Goal: Information Seeking & Learning: Learn about a topic

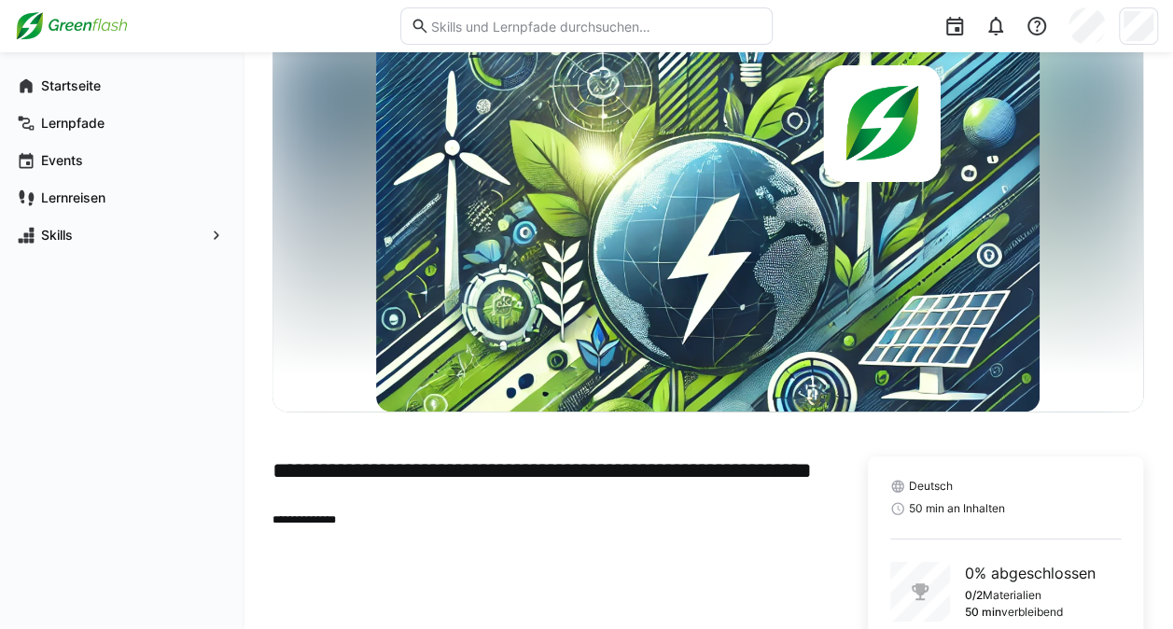
scroll to position [200, 0]
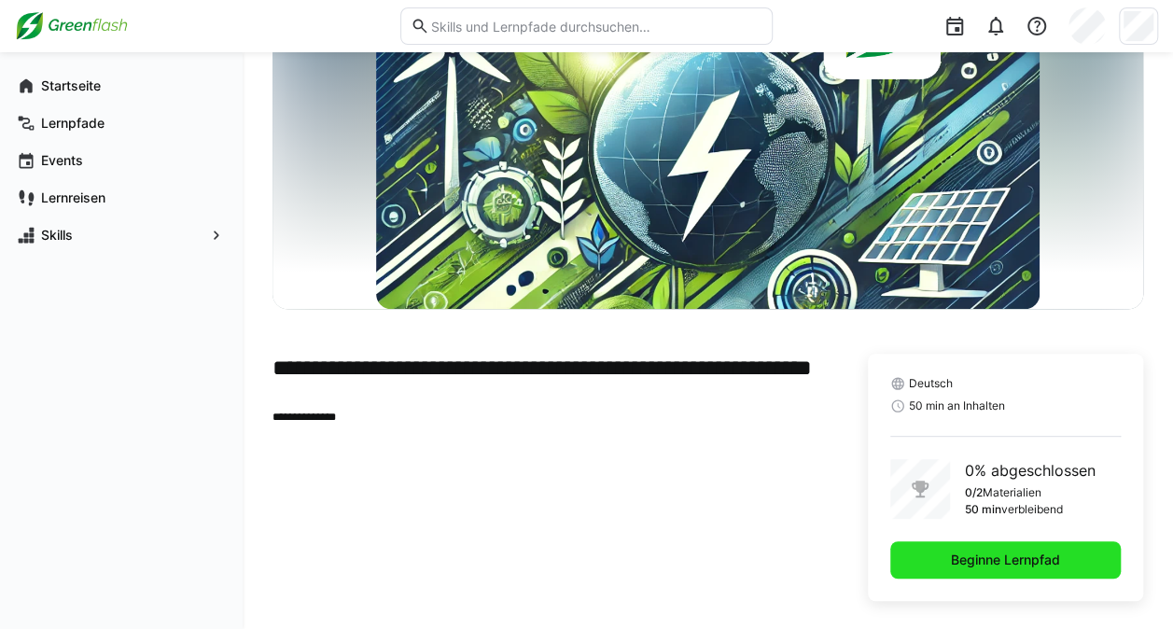
click at [1032, 541] on span "Beginne Lernpfad" at bounding box center [1005, 559] width 231 height 37
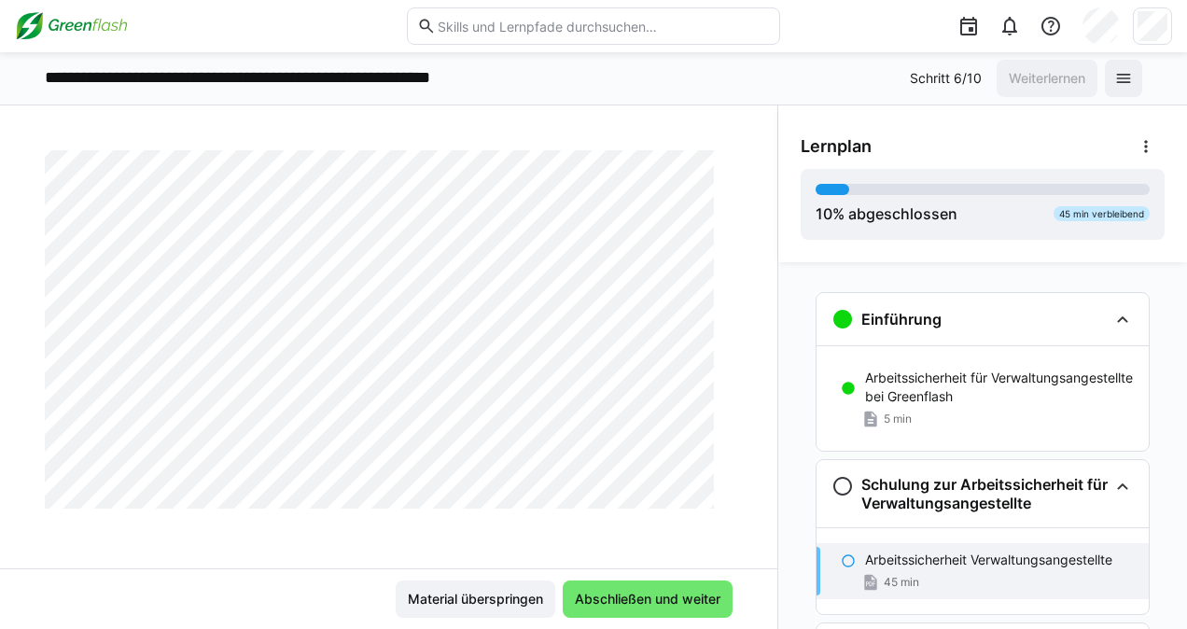
scroll to position [14571, 0]
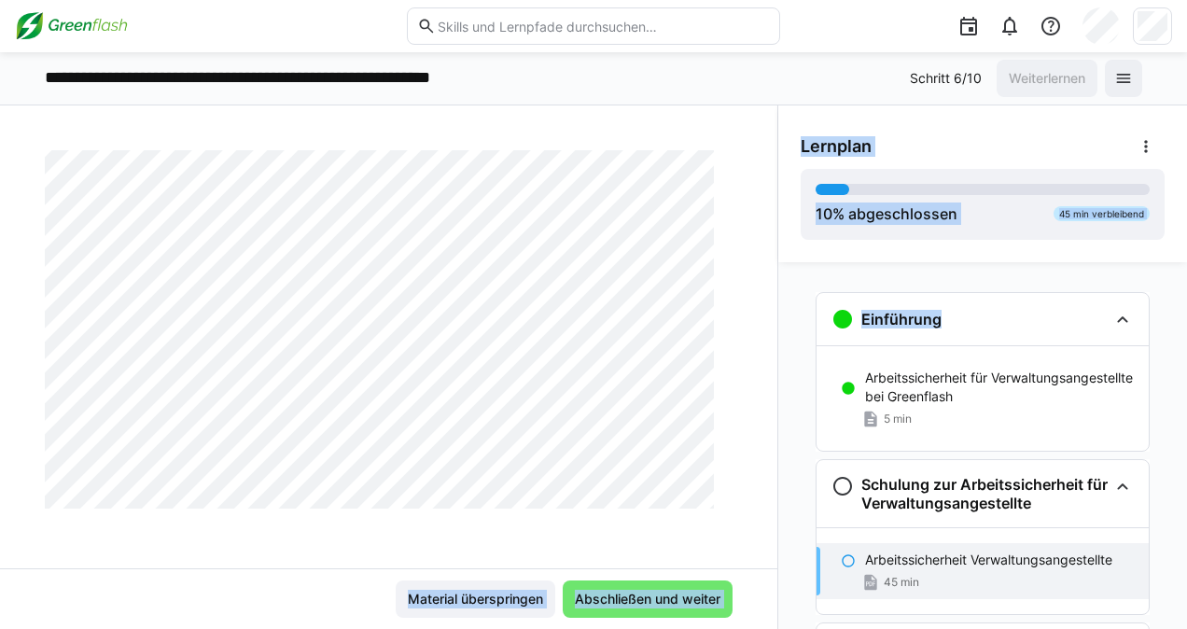
drag, startPoint x: 769, startPoint y: 442, endPoint x: 766, endPoint y: 454, distance: 12.5
click at [766, 454] on div "Arbeitssicherheit: Grundlagen für Büro- und Projektmitarbeitende Arbeitssicherh…" at bounding box center [593, 367] width 1187 height 524
click at [599, 588] on span "Abschließen und weiter" at bounding box center [648, 598] width 170 height 37
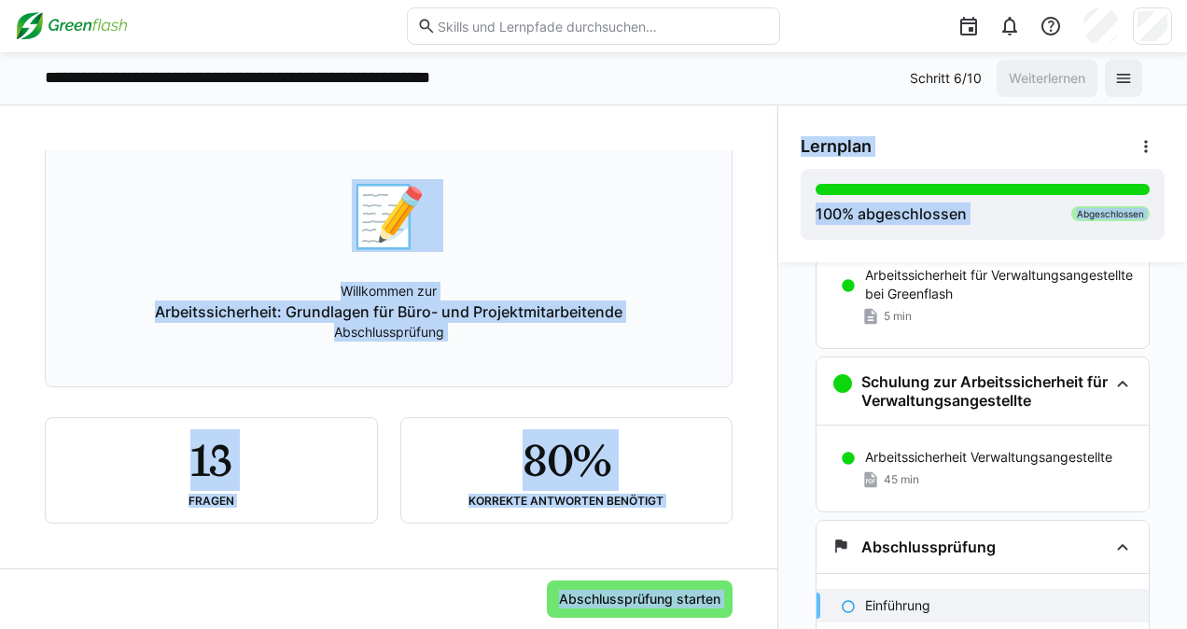
scroll to position [113, 0]
click at [650, 591] on span "Abschlussprüfung starten" at bounding box center [639, 599] width 167 height 19
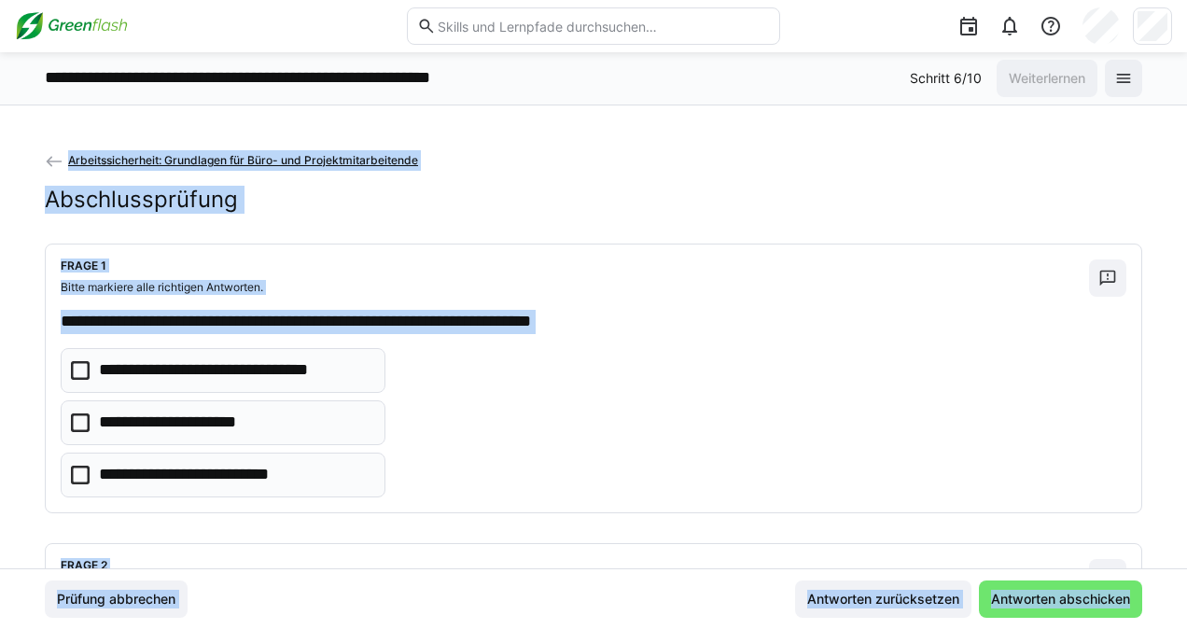
click at [75, 473] on icon at bounding box center [80, 475] width 19 height 19
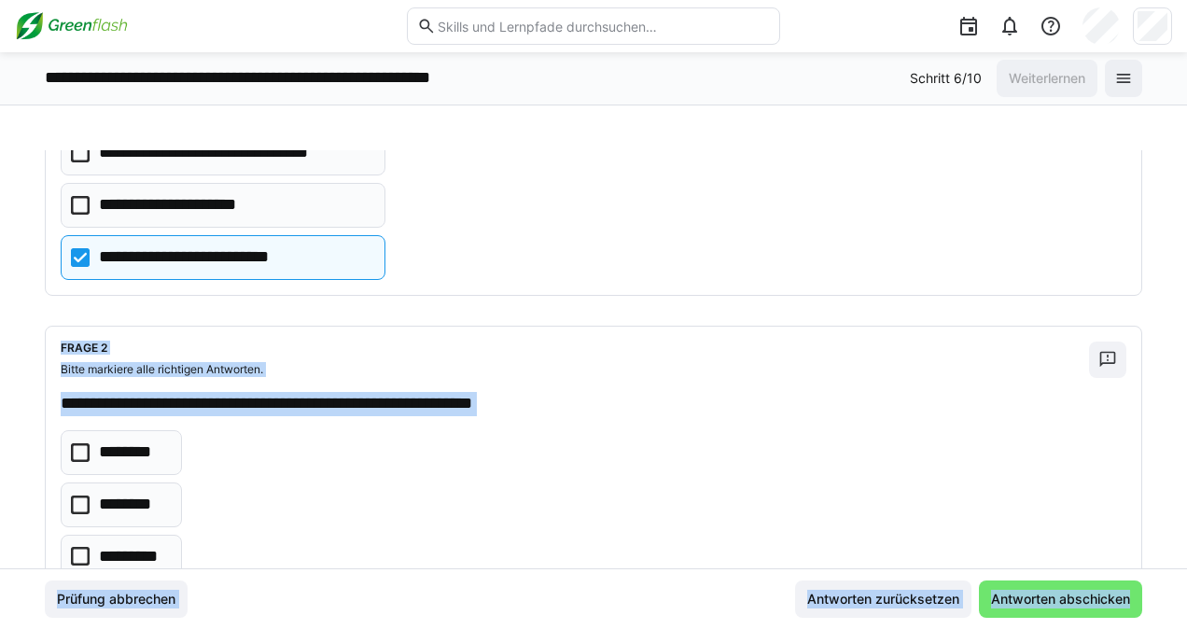
scroll to position [287, 0]
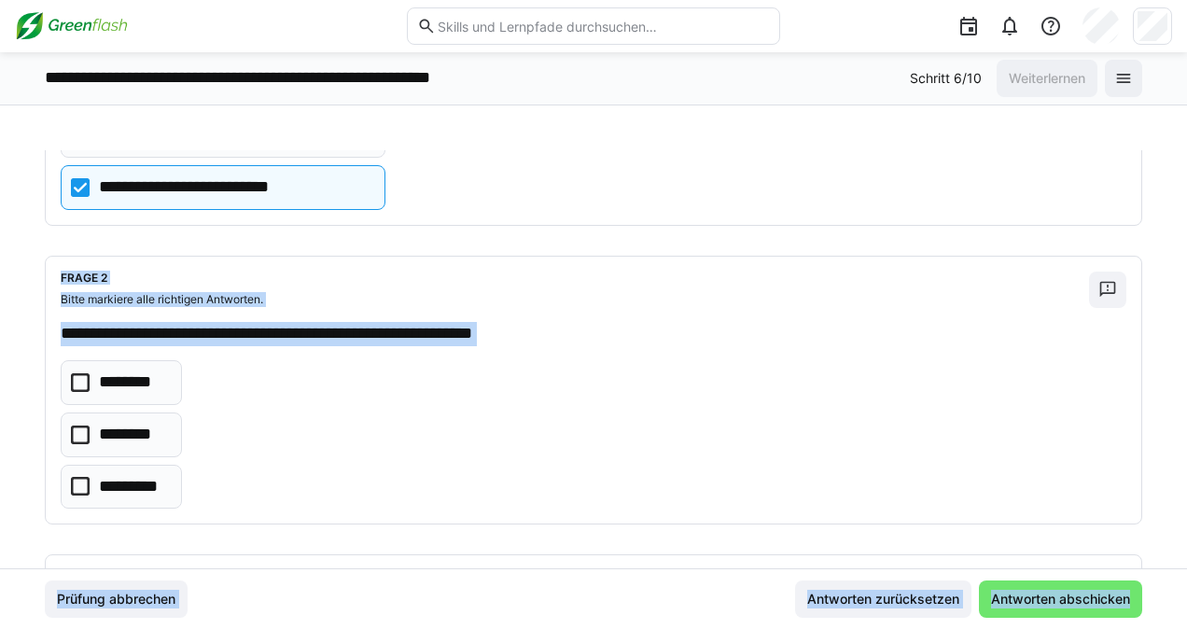
click at [82, 429] on icon at bounding box center [80, 435] width 19 height 19
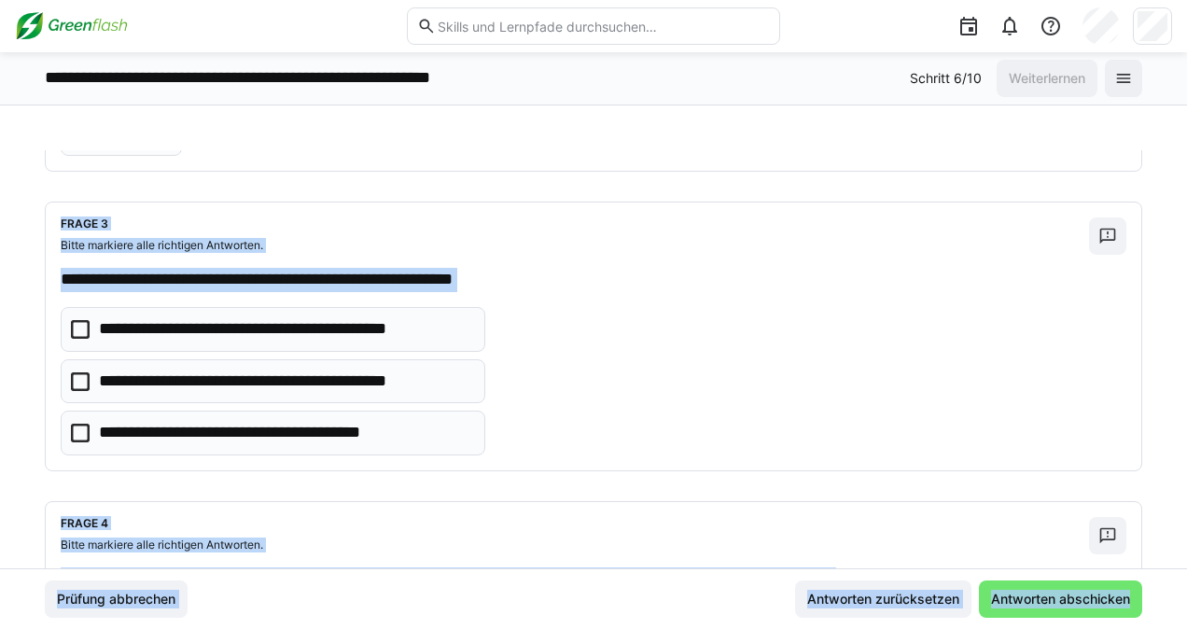
scroll to position [646, 0]
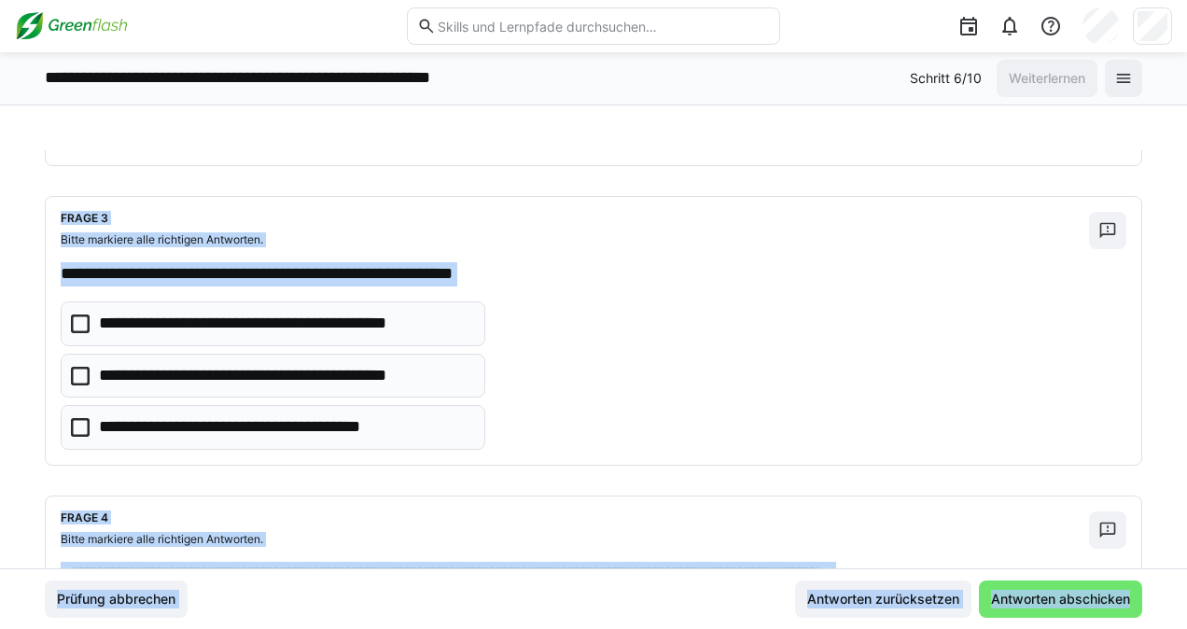
click at [72, 422] on icon at bounding box center [80, 427] width 19 height 19
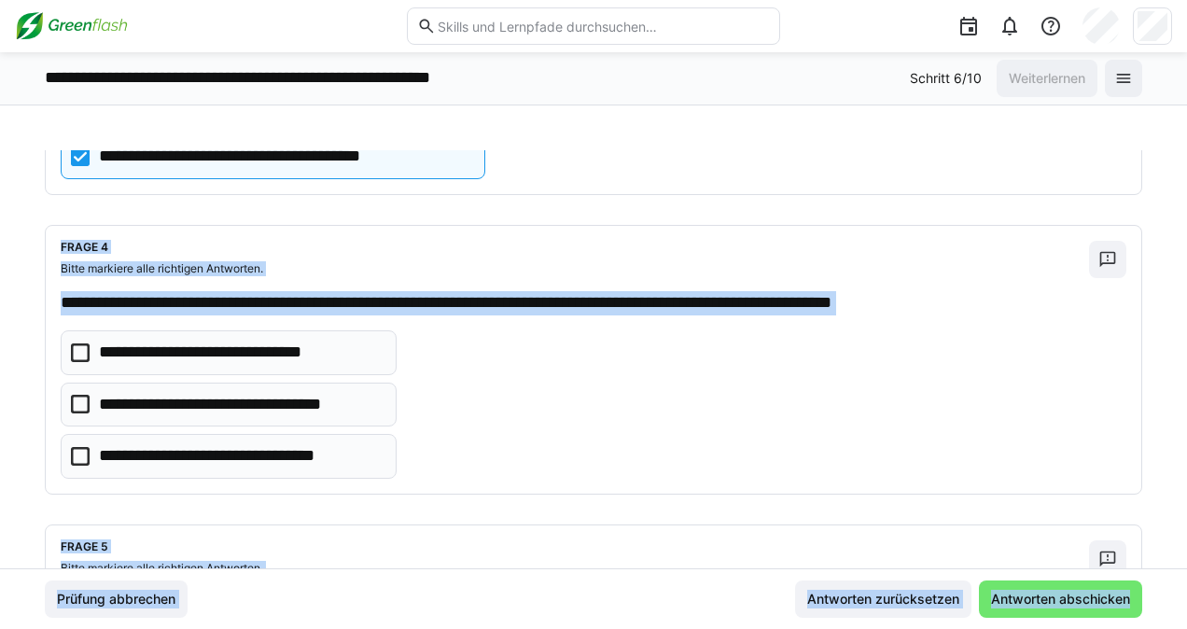
scroll to position [928, 0]
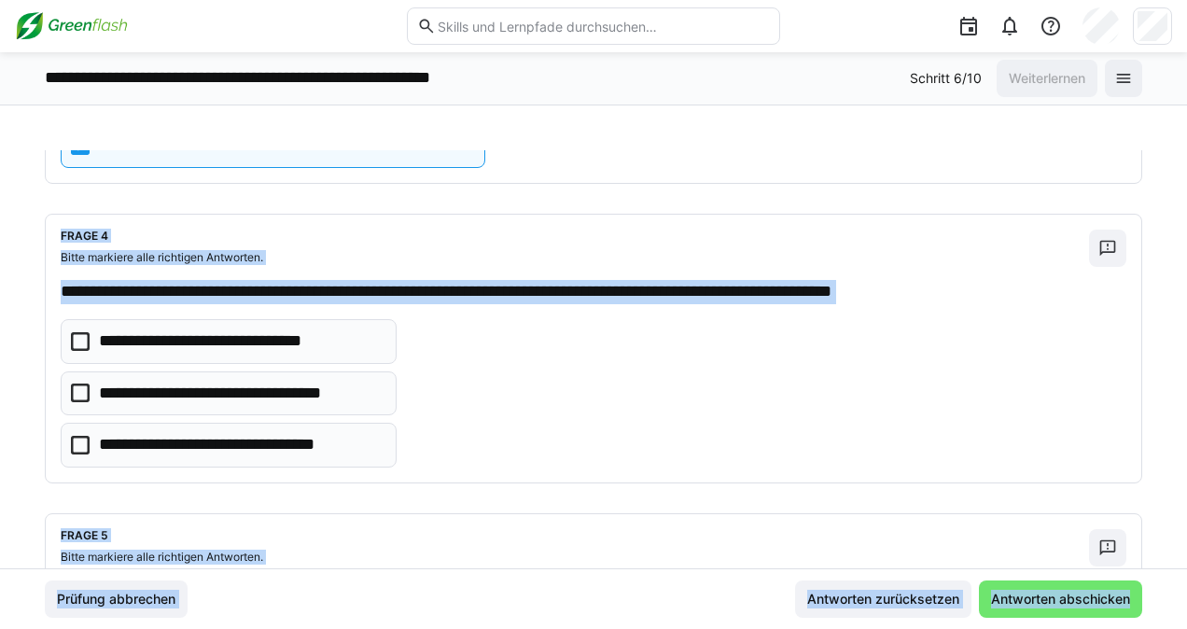
click at [82, 389] on icon at bounding box center [80, 393] width 19 height 19
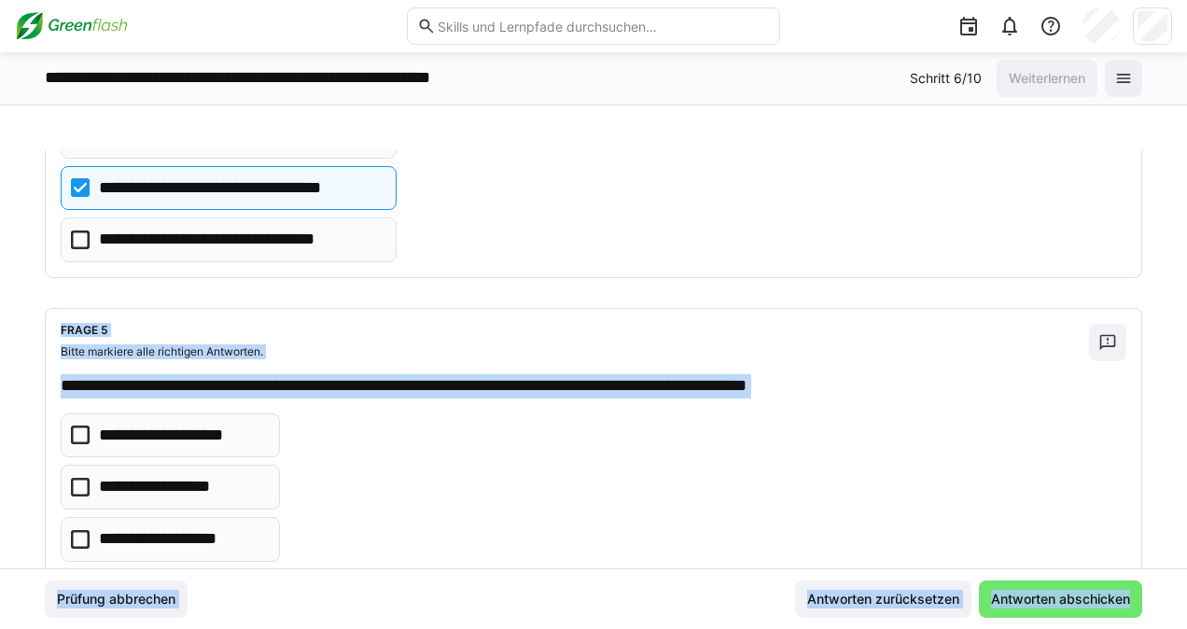
scroll to position [1204, 0]
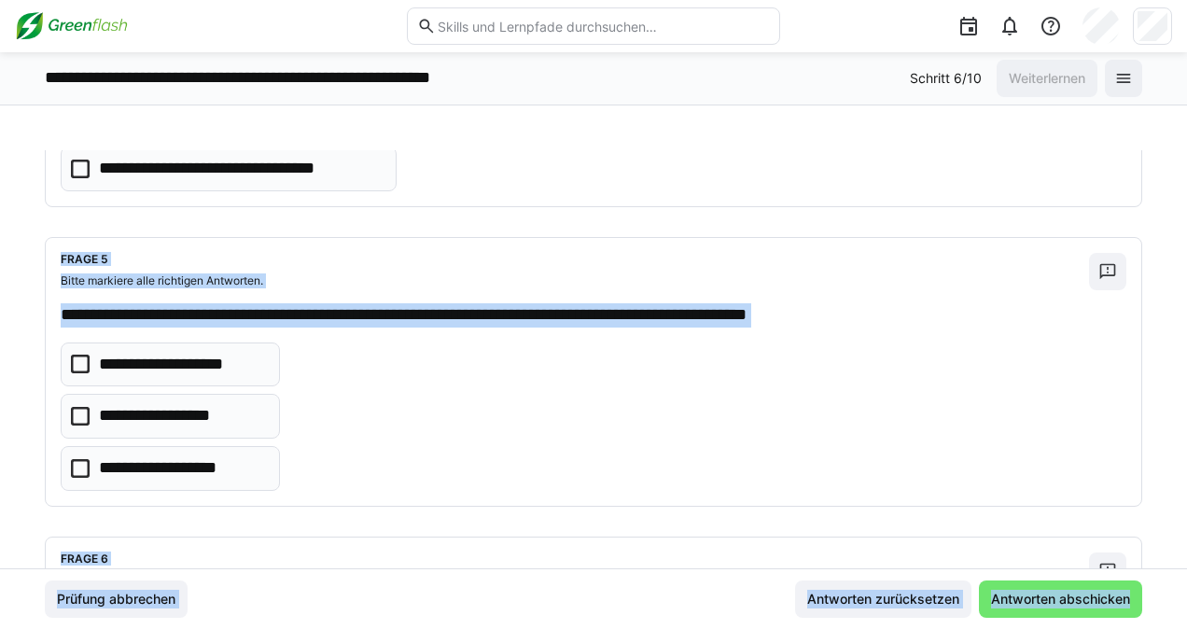
click at [75, 358] on icon at bounding box center [80, 364] width 19 height 19
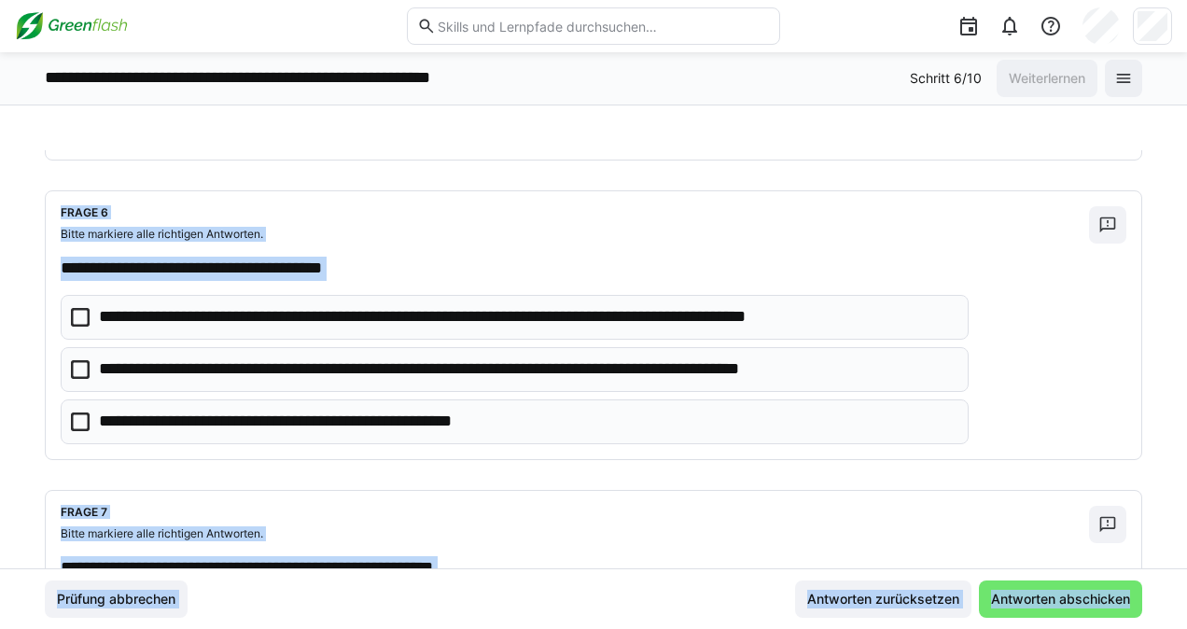
scroll to position [1573, 0]
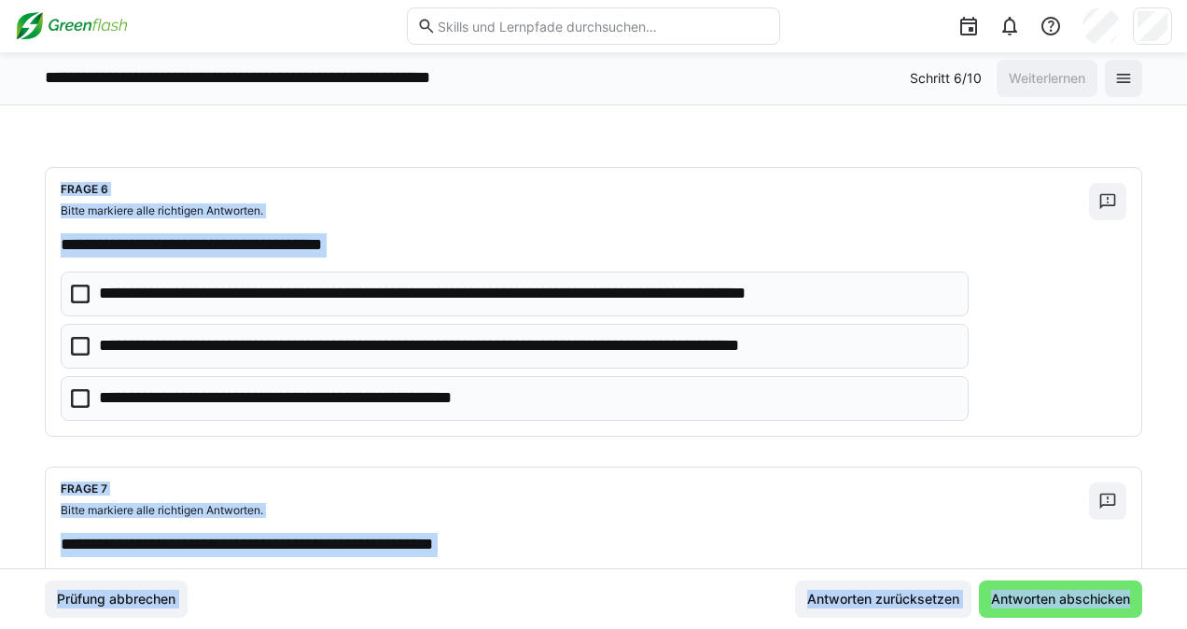
click at [77, 337] on icon at bounding box center [80, 346] width 19 height 19
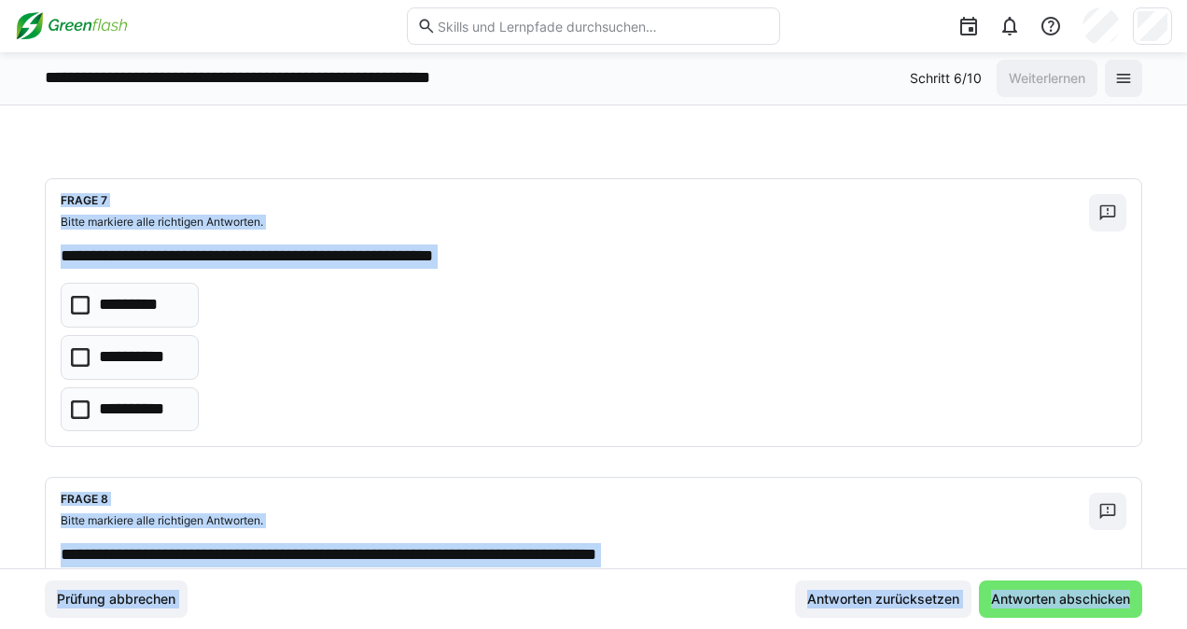
scroll to position [1873, 0]
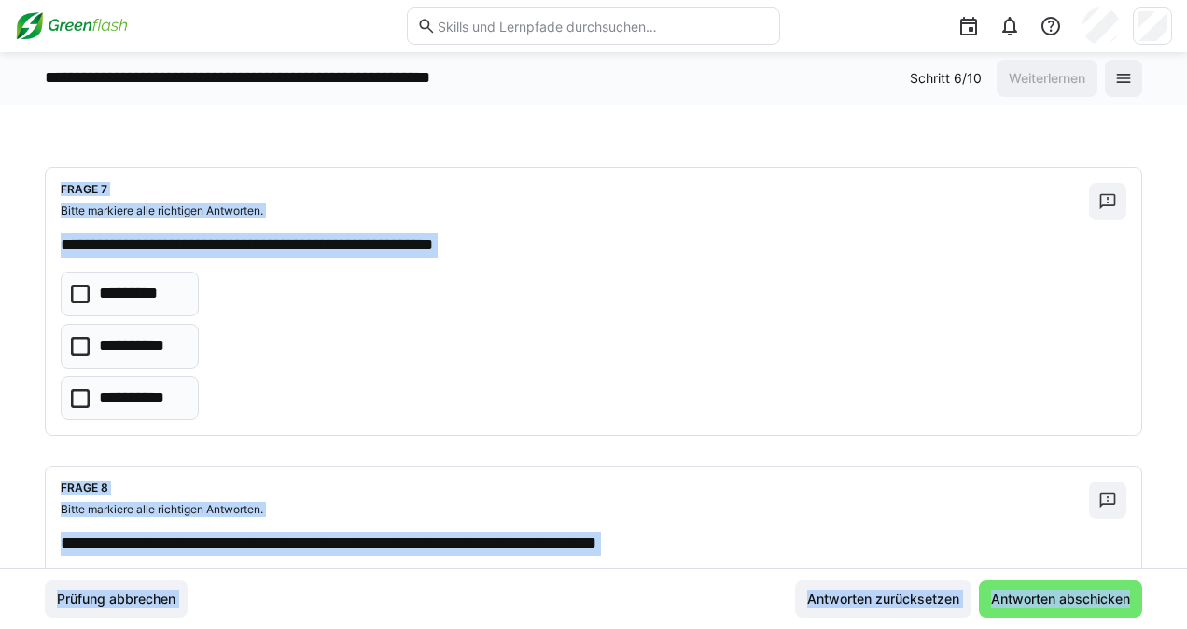
click at [78, 389] on icon at bounding box center [80, 398] width 19 height 19
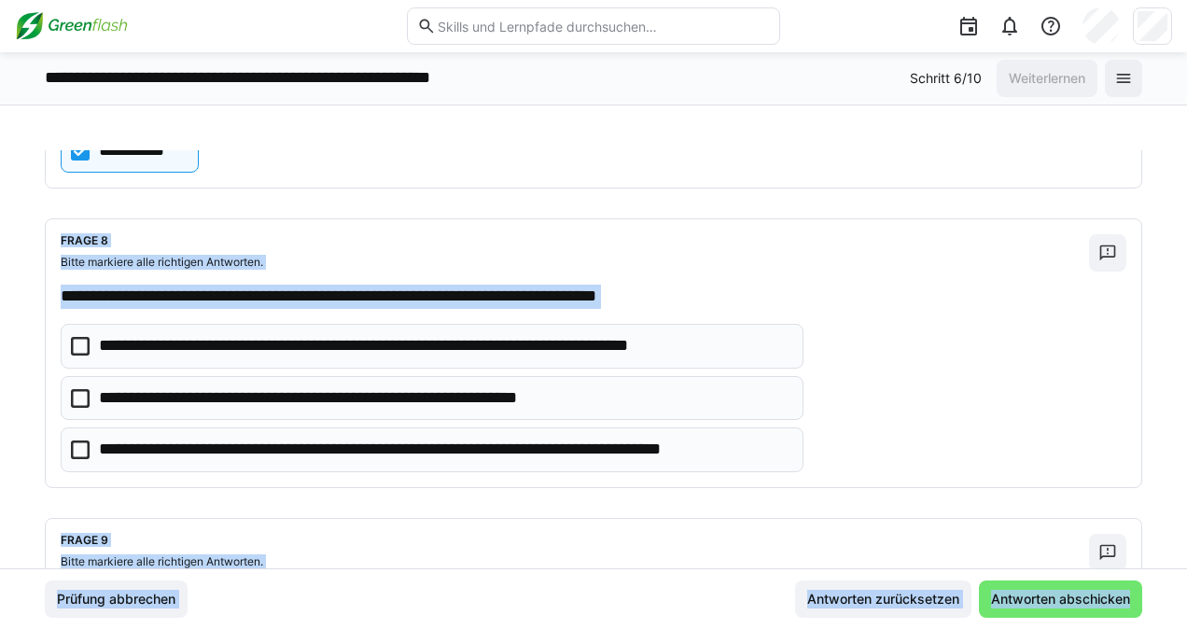
scroll to position [2131, 0]
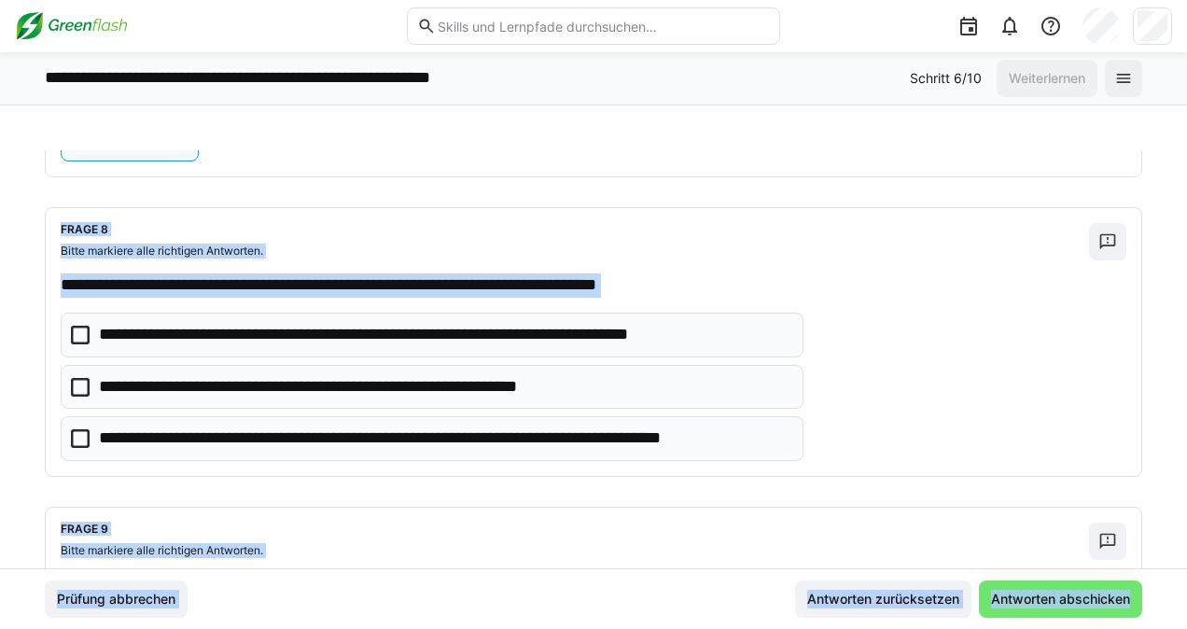
click at [81, 326] on icon at bounding box center [80, 335] width 19 height 19
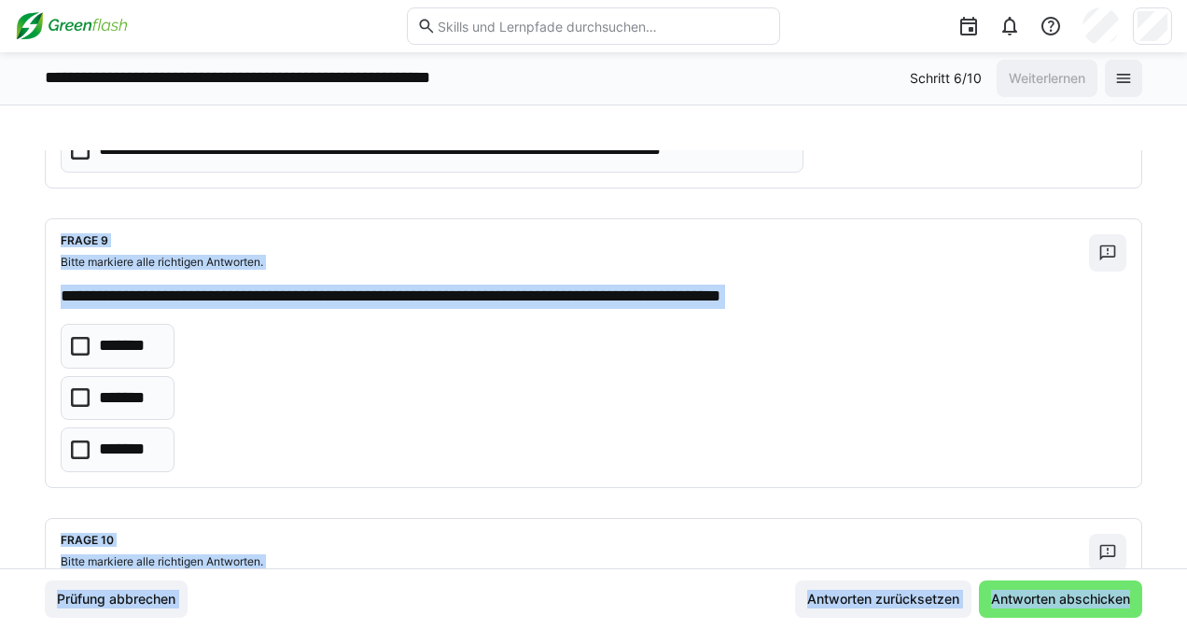
scroll to position [2431, 0]
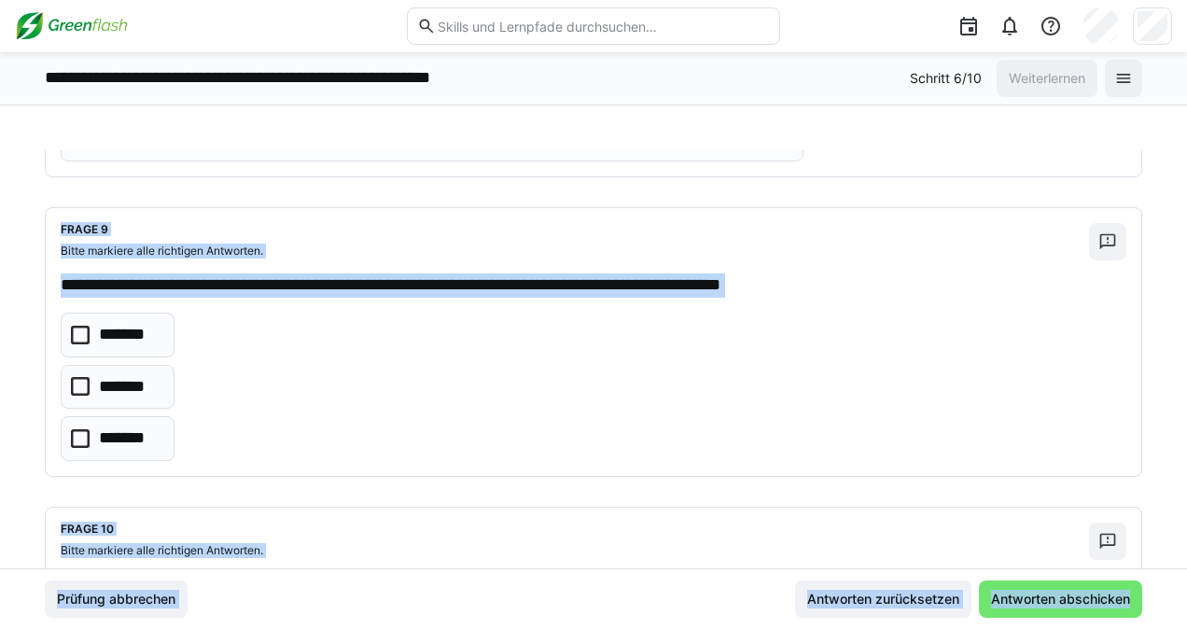
click at [75, 326] on icon at bounding box center [80, 335] width 19 height 19
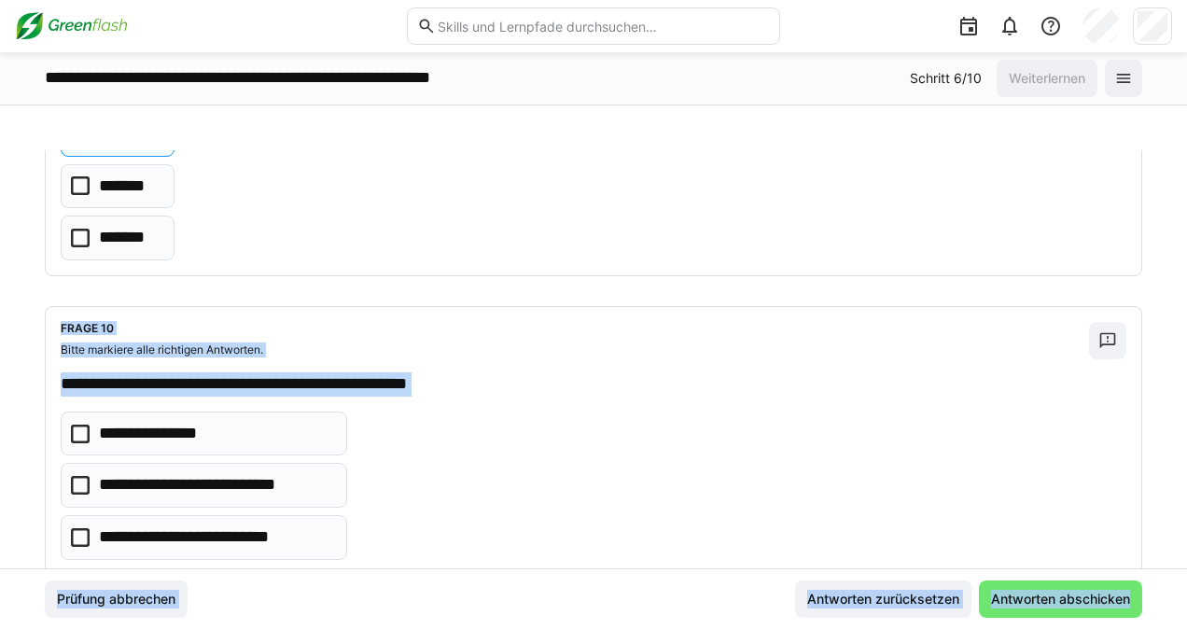
scroll to position [2654, 0]
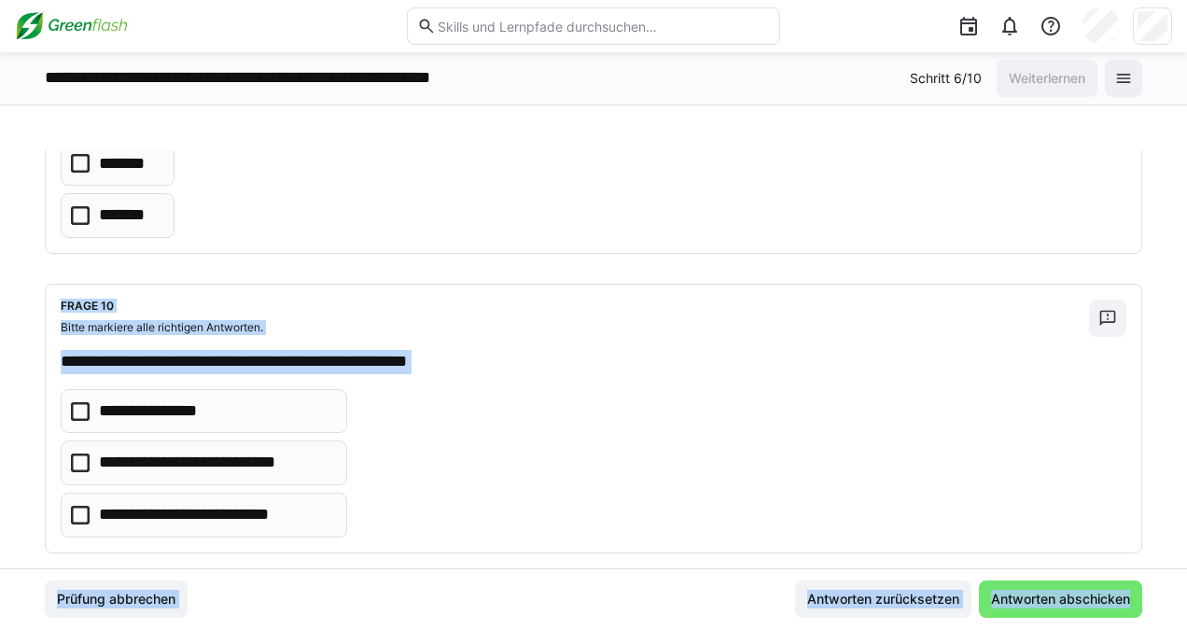
click at [78, 506] on icon at bounding box center [80, 515] width 19 height 19
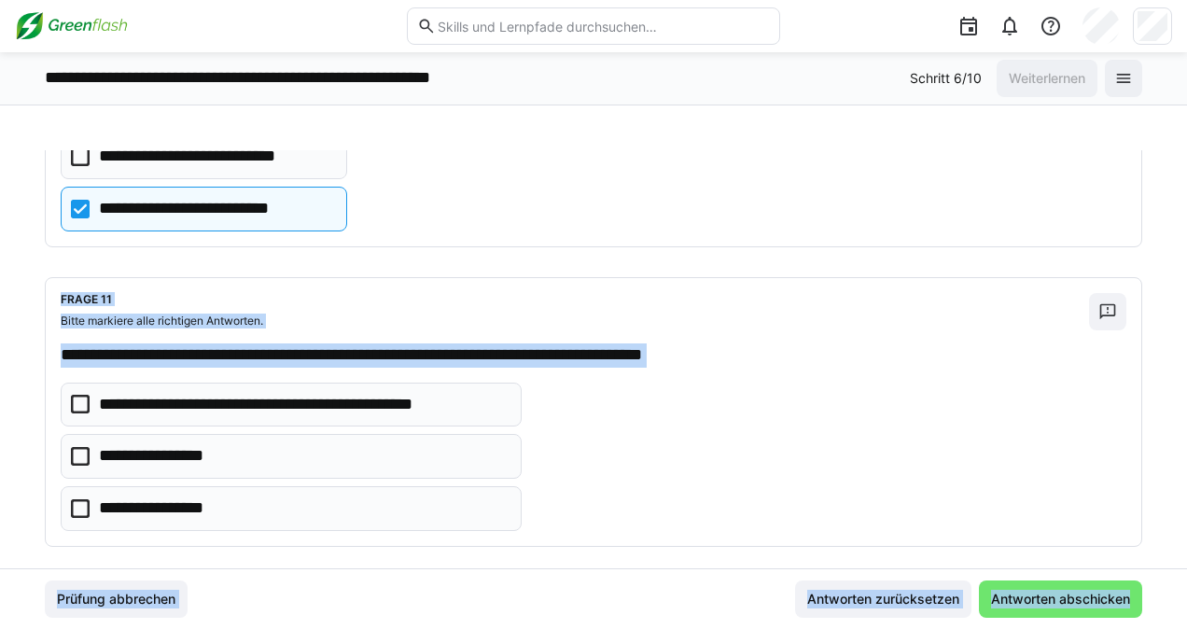
scroll to position [2977, 0]
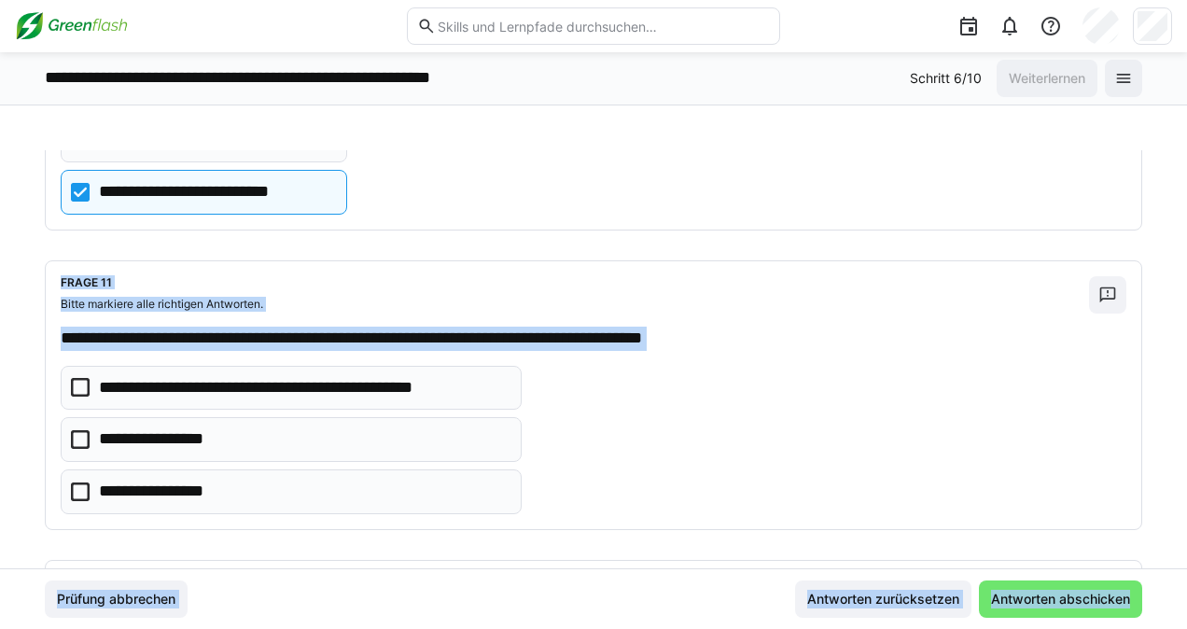
click at [75, 421] on eds-checkbox "**********" at bounding box center [291, 439] width 461 height 45
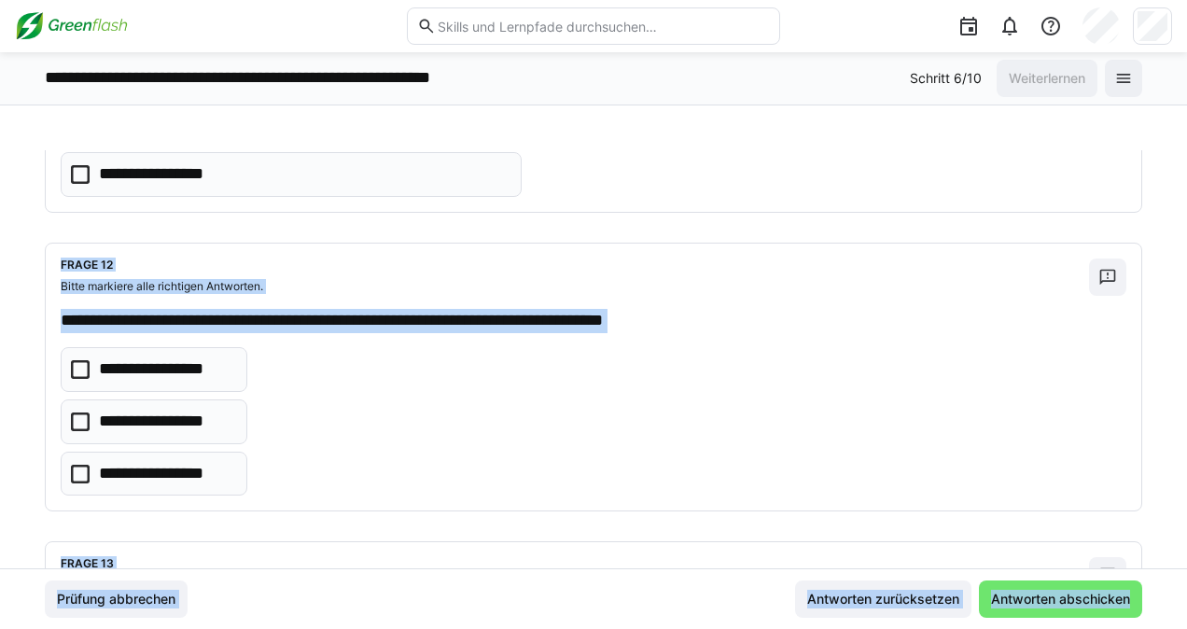
scroll to position [3301, 0]
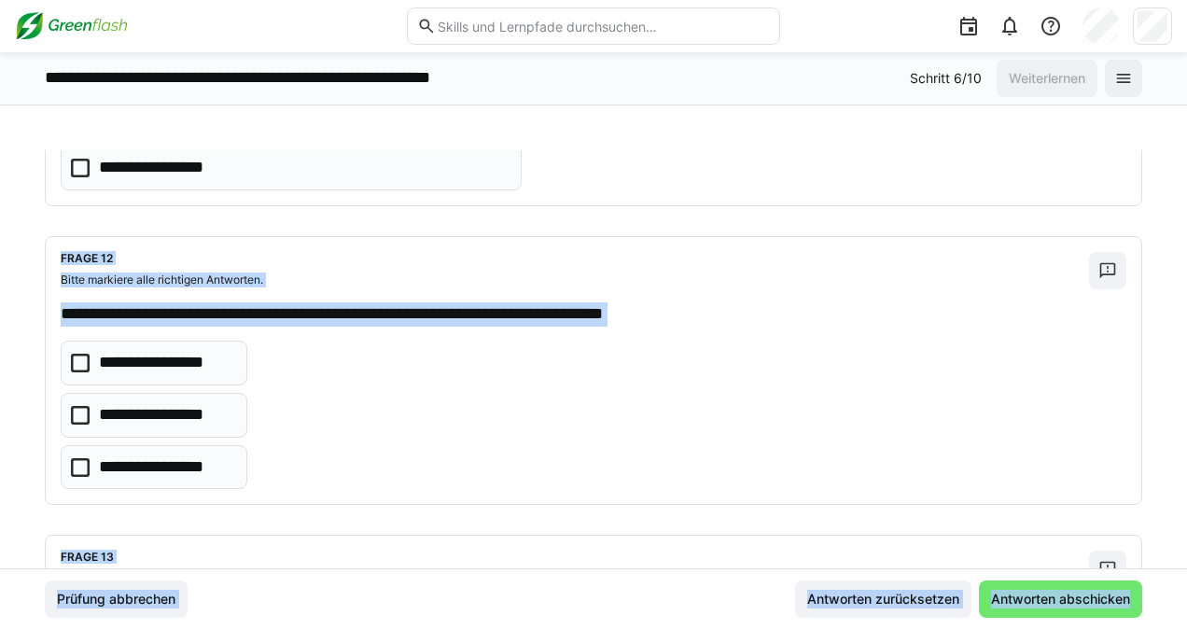
click at [77, 406] on icon at bounding box center [80, 415] width 19 height 19
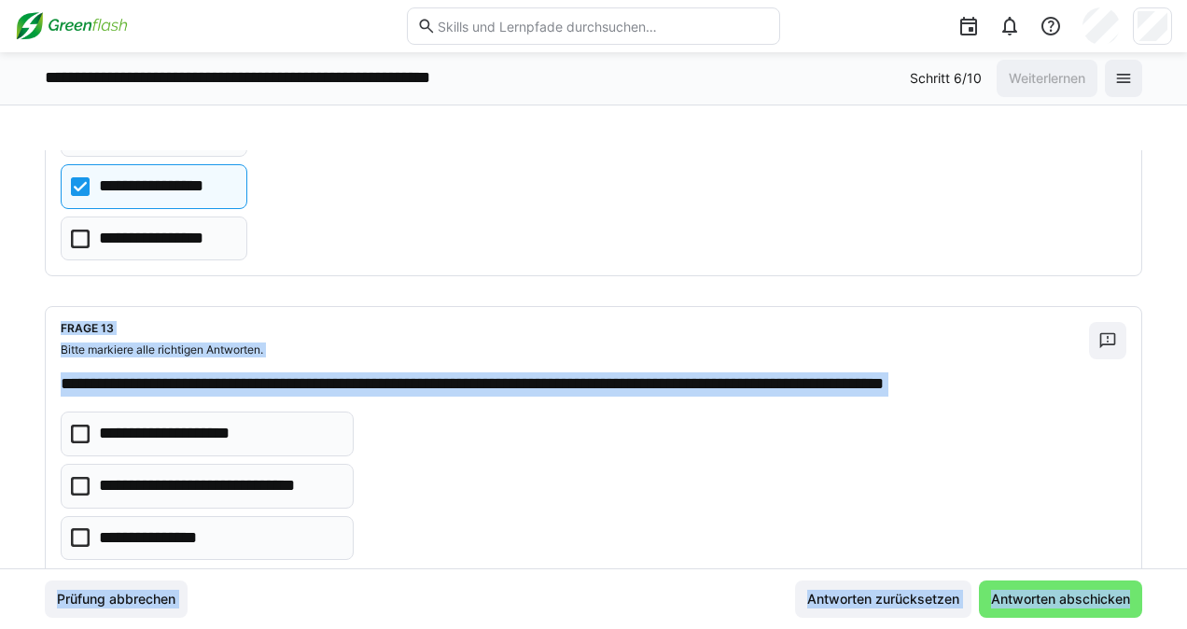
scroll to position [3547, 0]
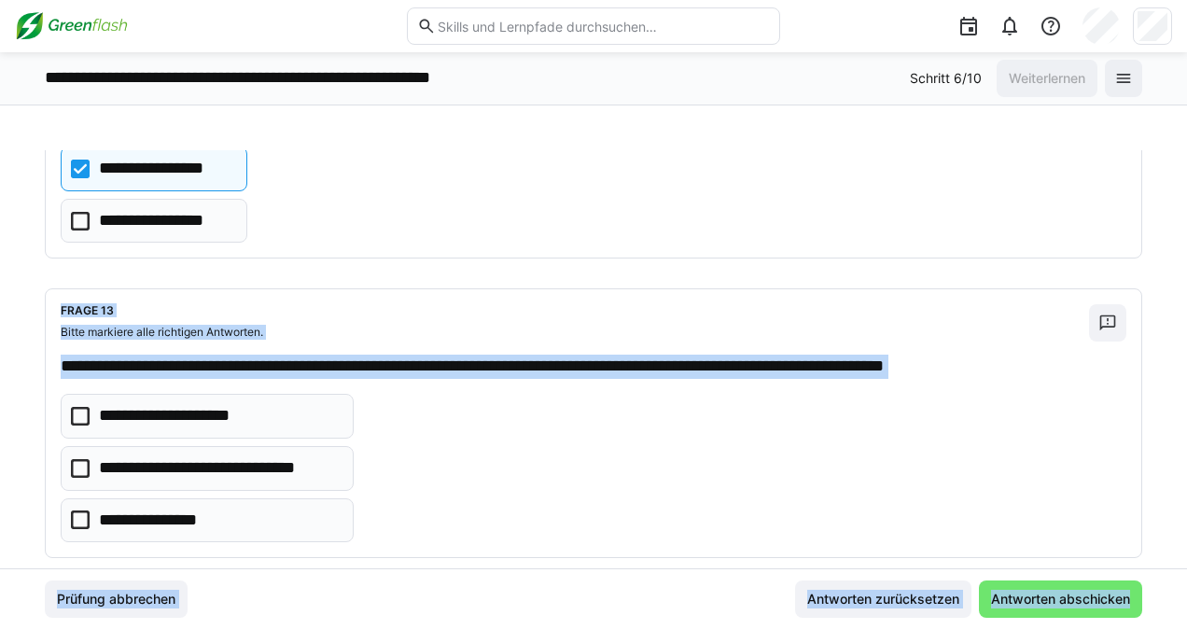
click at [83, 459] on icon at bounding box center [80, 468] width 19 height 19
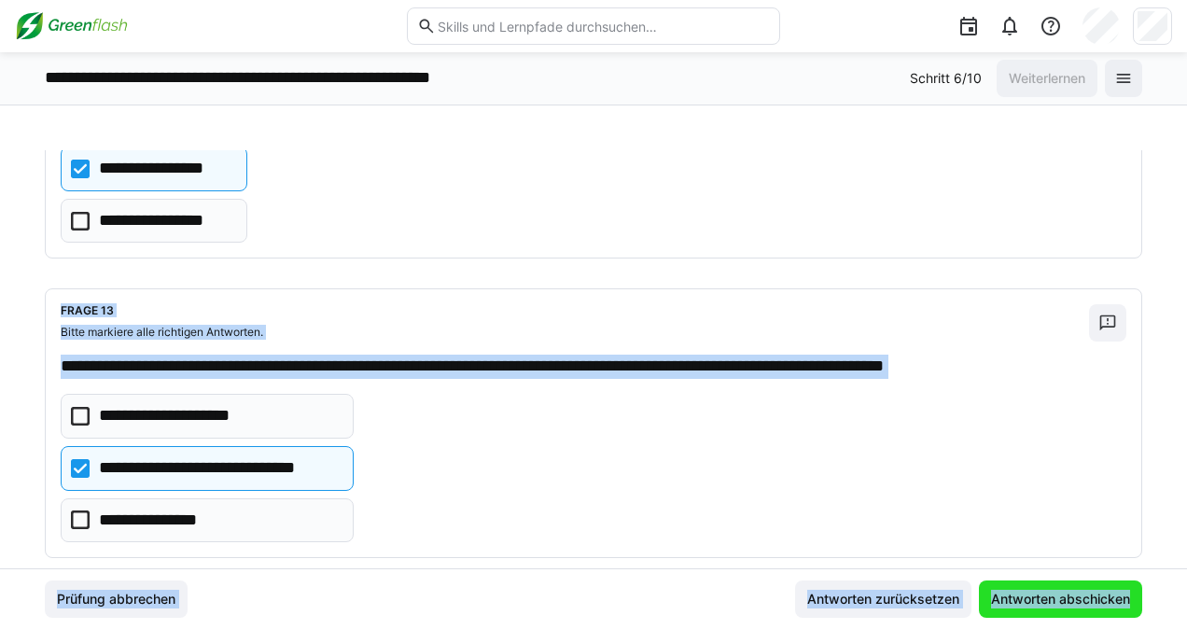
click at [1047, 586] on span "Antworten abschicken" at bounding box center [1060, 598] width 163 height 37
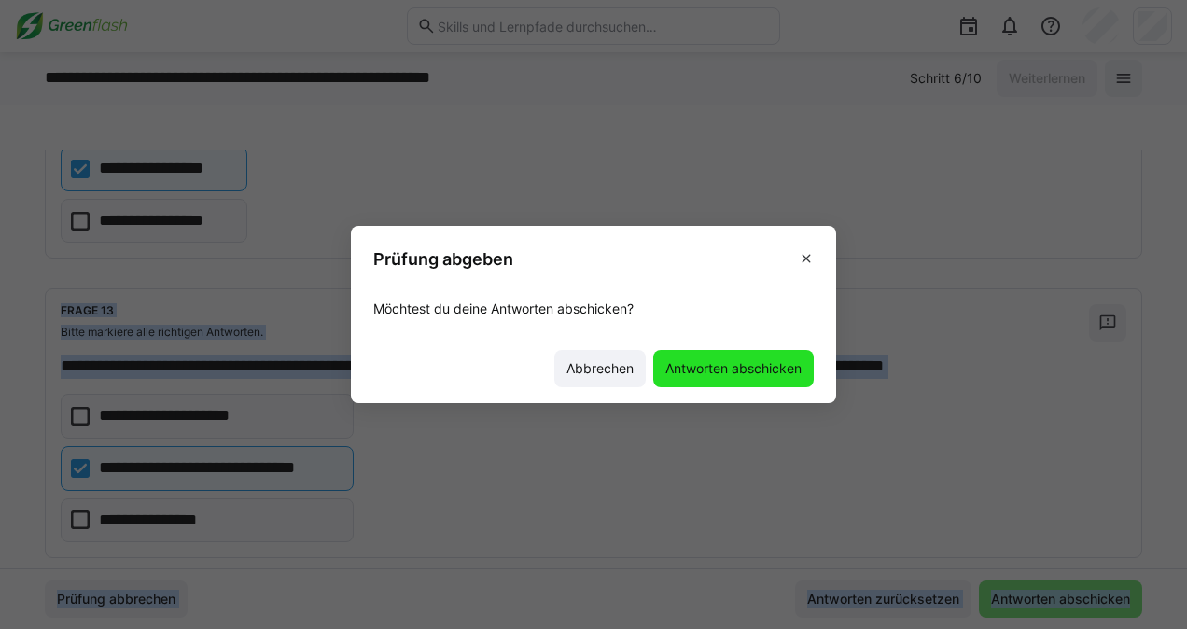
click at [743, 364] on span "Antworten abschicken" at bounding box center [734, 368] width 142 height 19
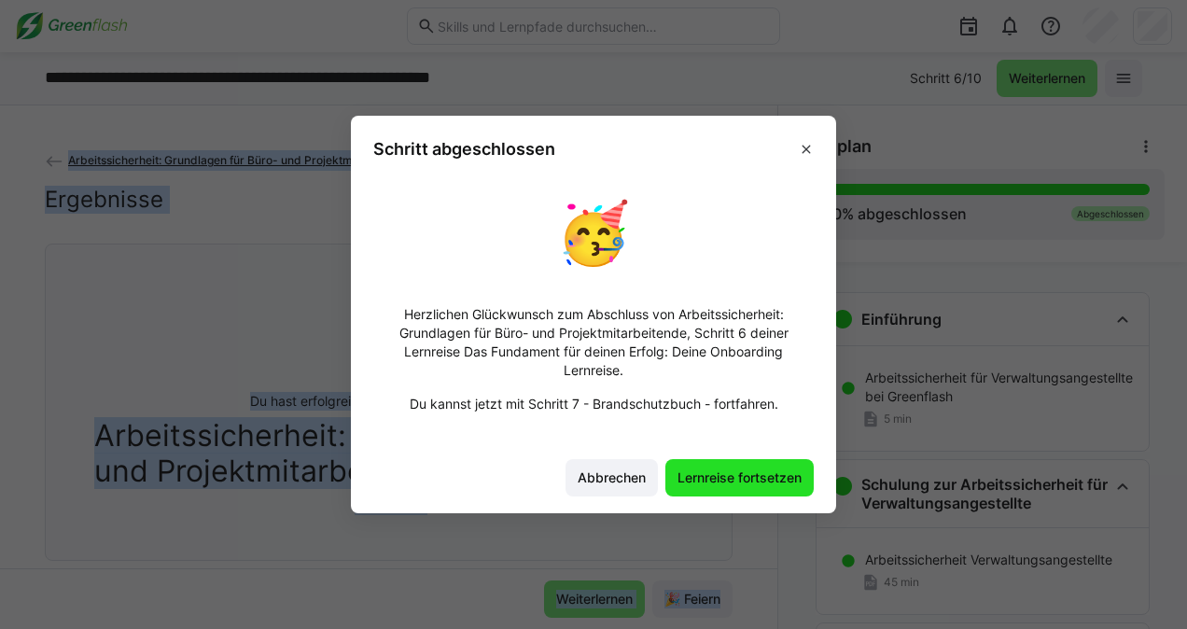
click at [732, 472] on span "Lernreise fortsetzen" at bounding box center [740, 477] width 130 height 19
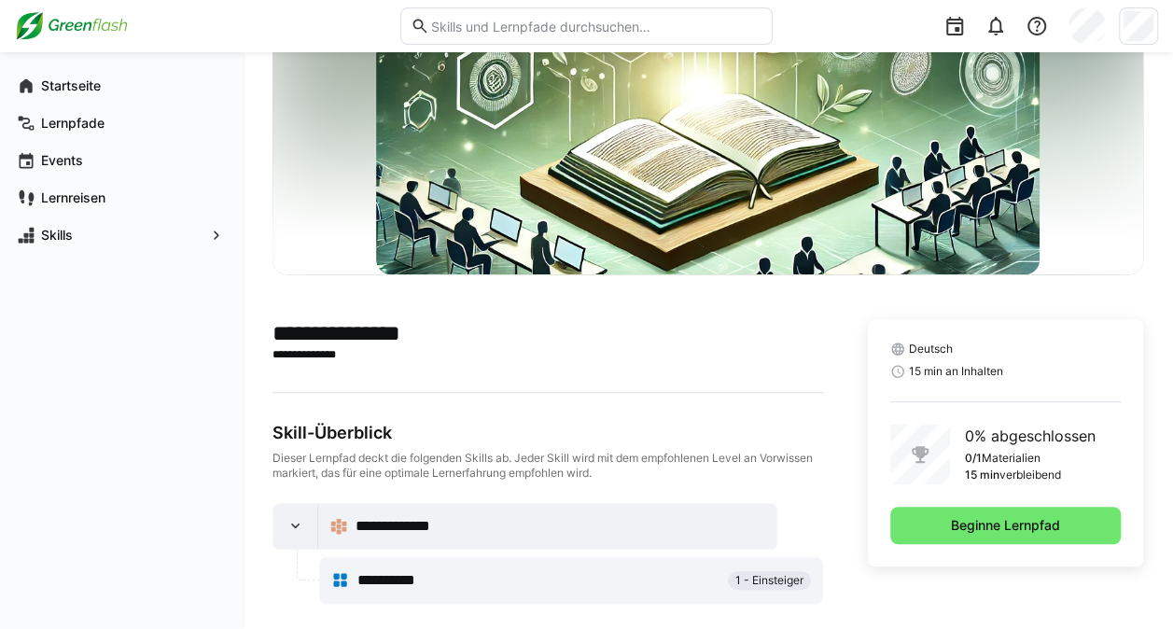
scroll to position [236, 0]
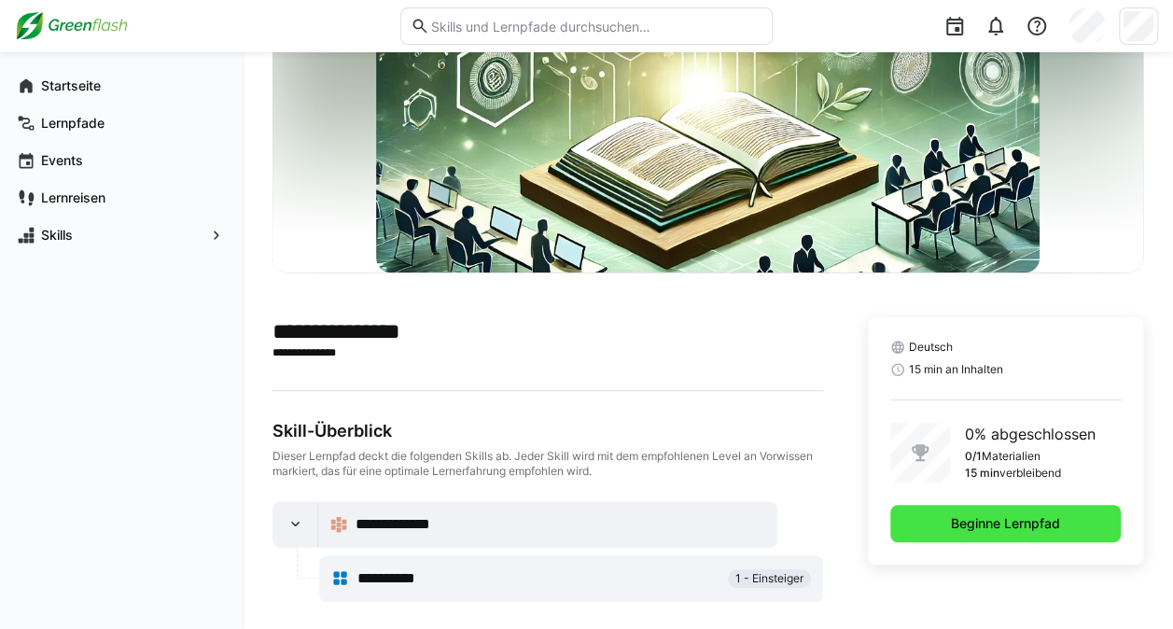
click at [1012, 525] on span "Beginne Lernpfad" at bounding box center [1005, 523] width 115 height 19
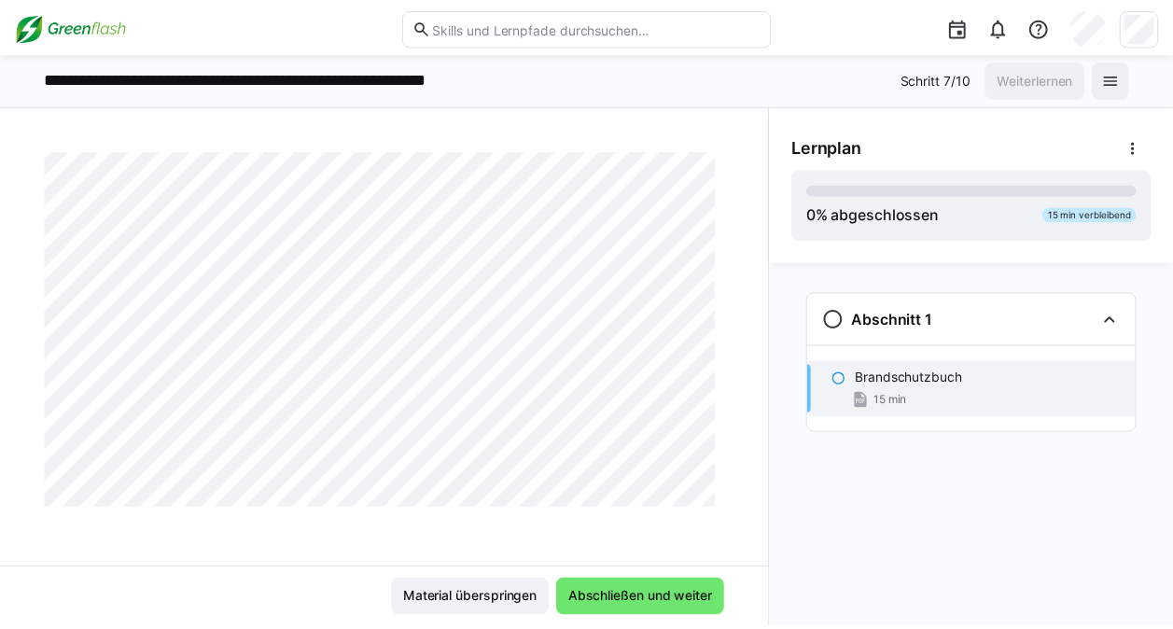
scroll to position [7482, 0]
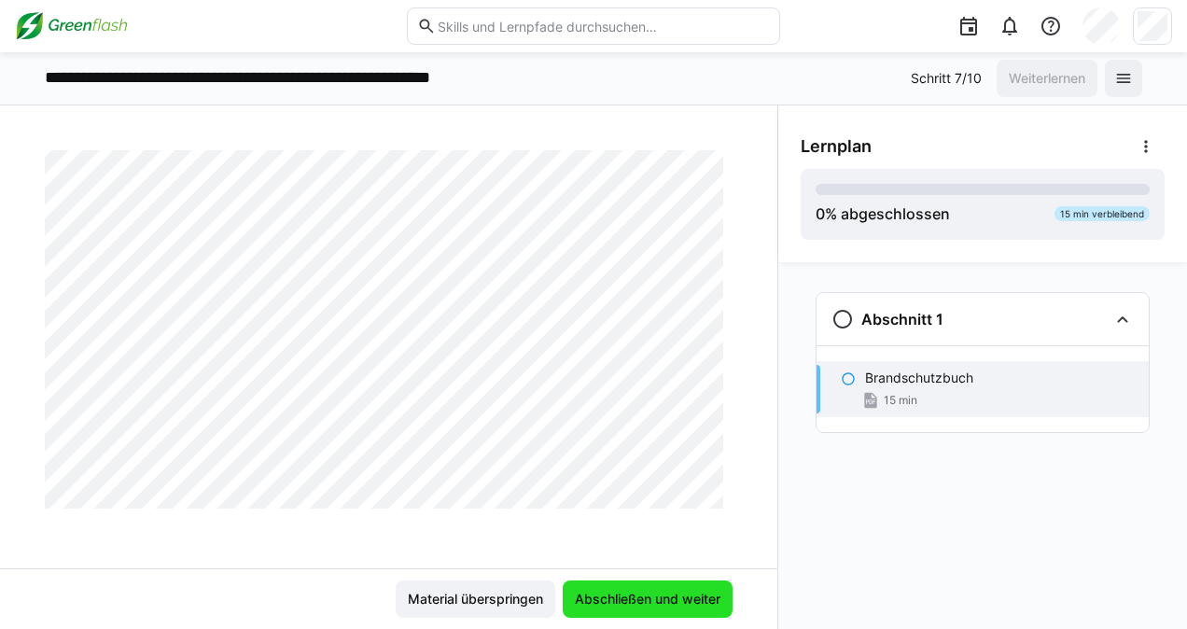
click at [690, 599] on span "Abschließen und weiter" at bounding box center [647, 599] width 151 height 19
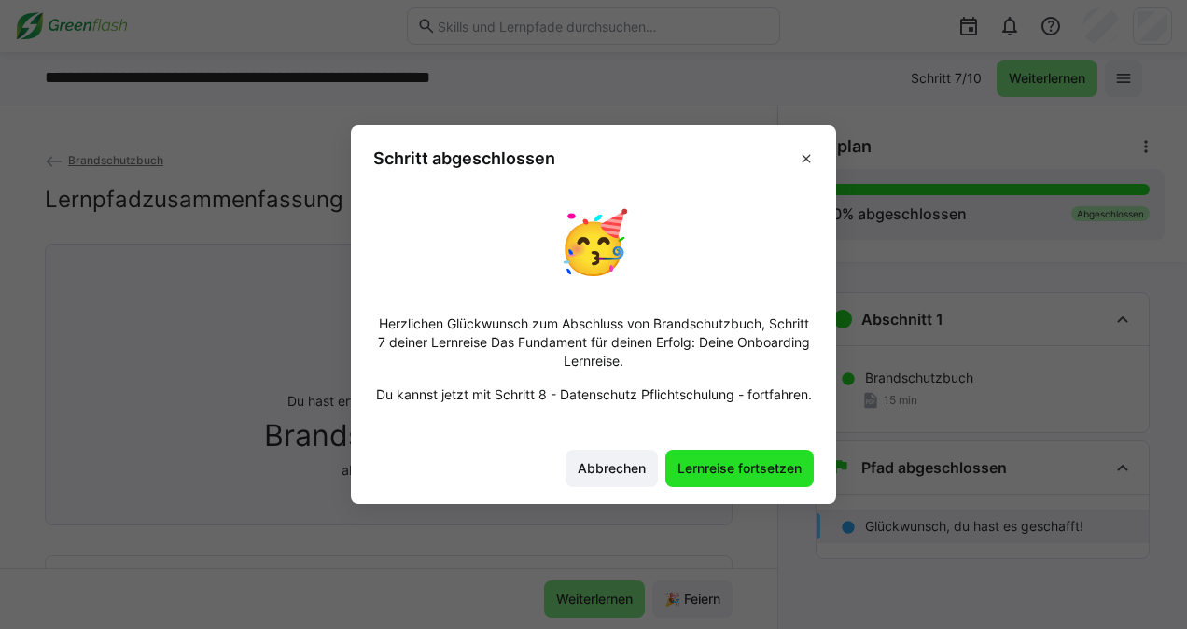
click at [762, 465] on span "Lernreise fortsetzen" at bounding box center [740, 468] width 130 height 19
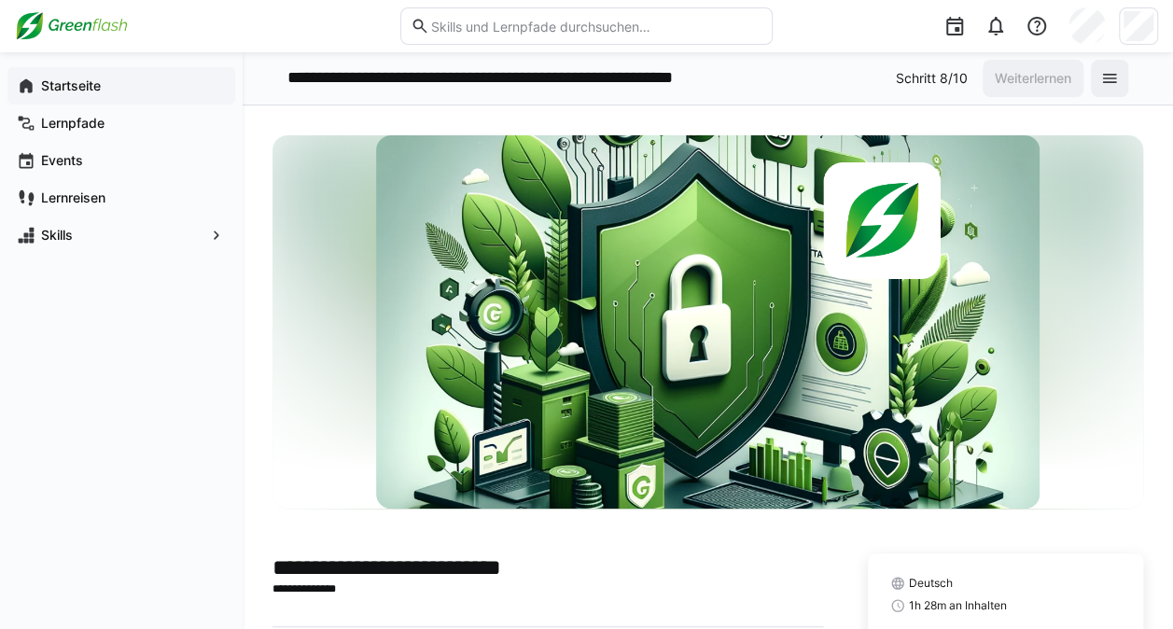
click at [0, 0] on app-navigation-label "Startseite" at bounding box center [0, 0] width 0 height 0
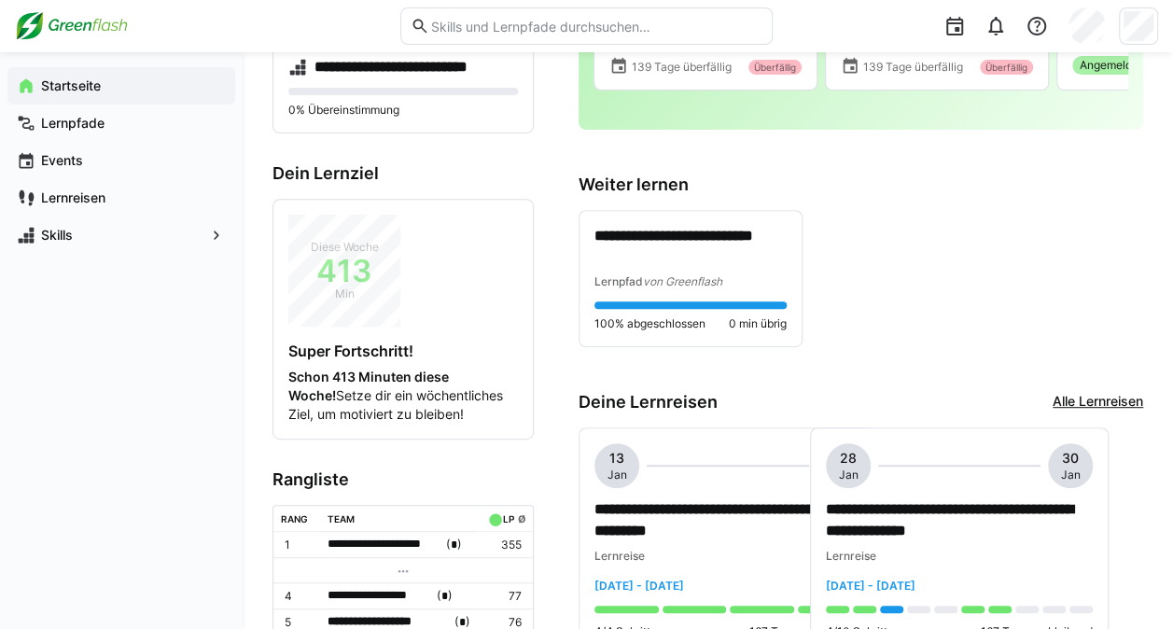
scroll to position [513, 0]
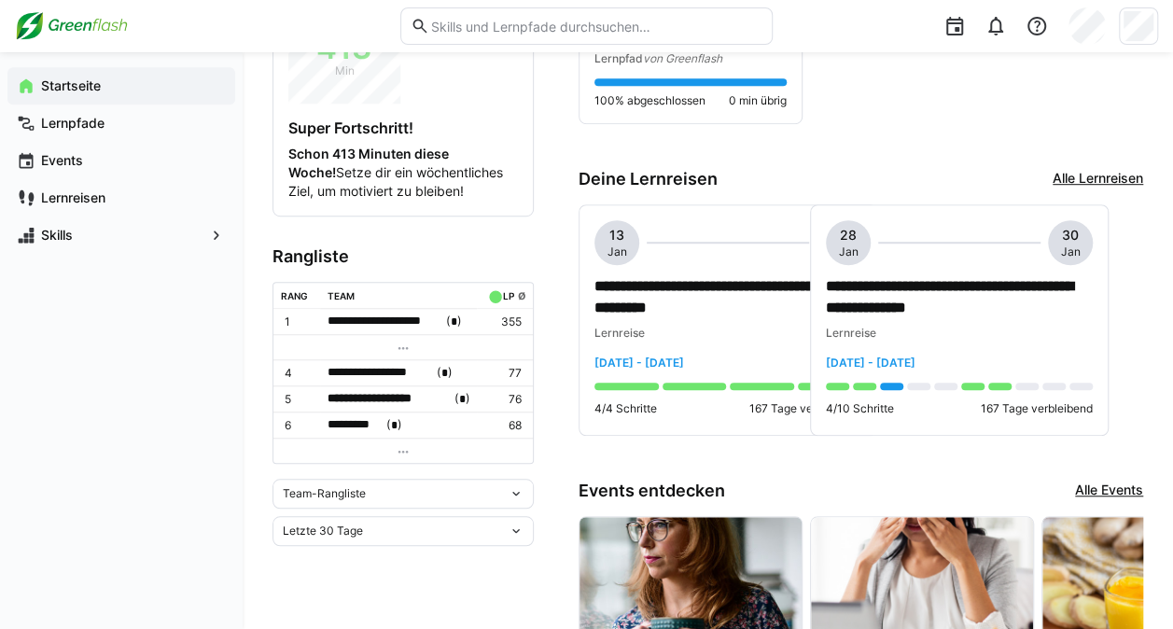
click at [398, 444] on eds-icon at bounding box center [403, 451] width 15 height 15
click at [360, 396] on span "**********" at bounding box center [390, 398] width 124 height 19
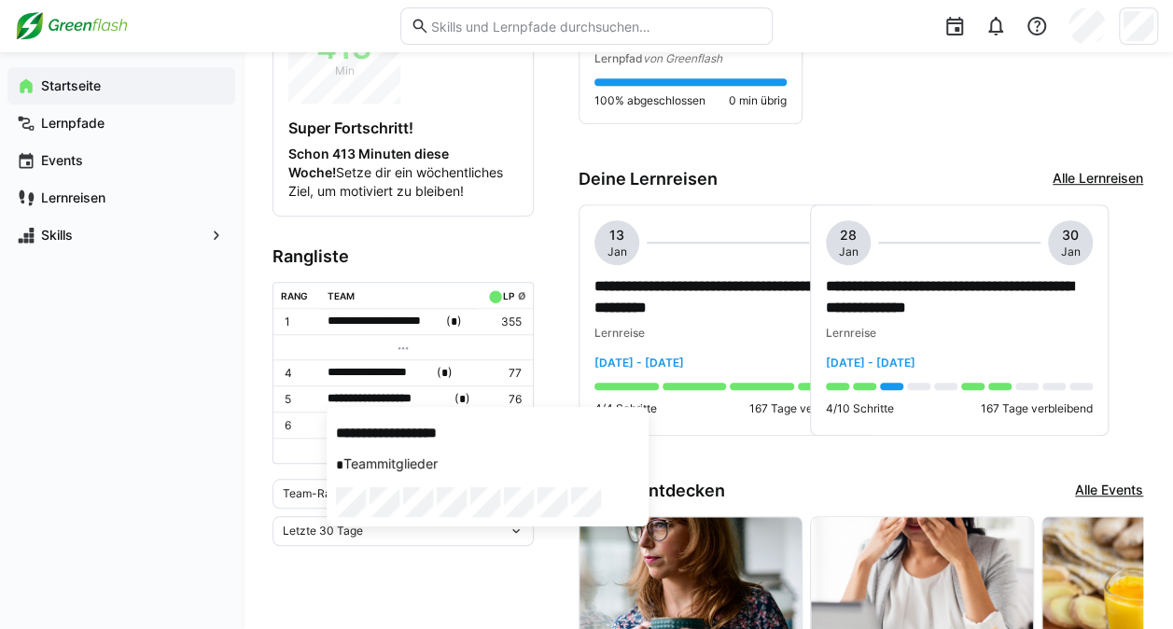
click at [175, 369] on div at bounding box center [586, 314] width 1173 height 629
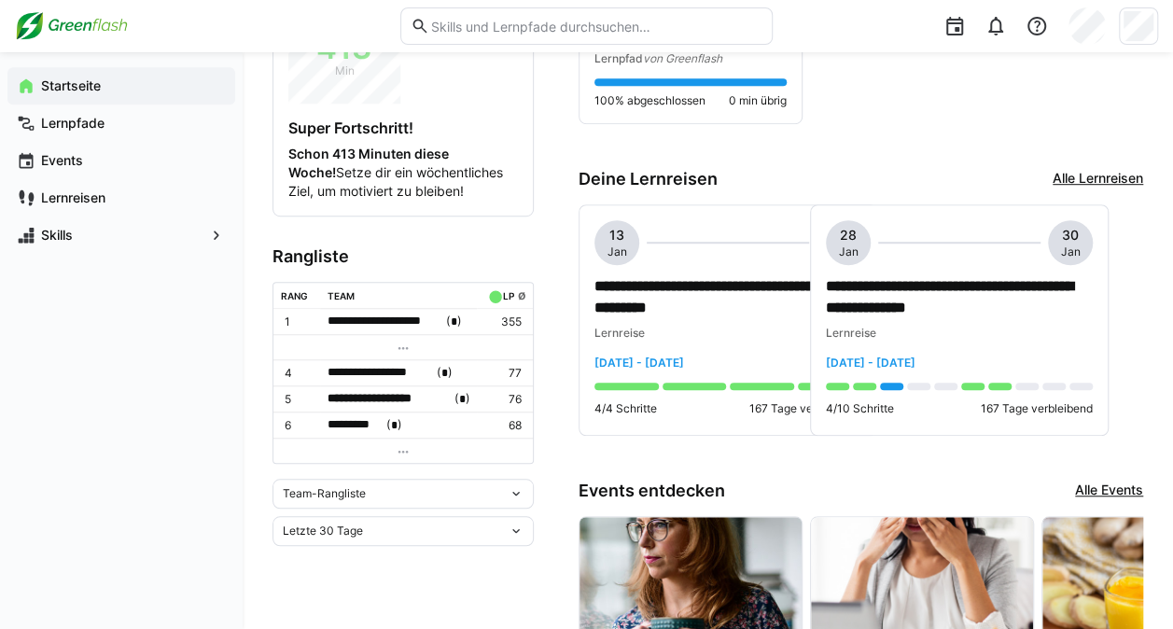
click at [517, 486] on eds-icon at bounding box center [516, 493] width 15 height 15
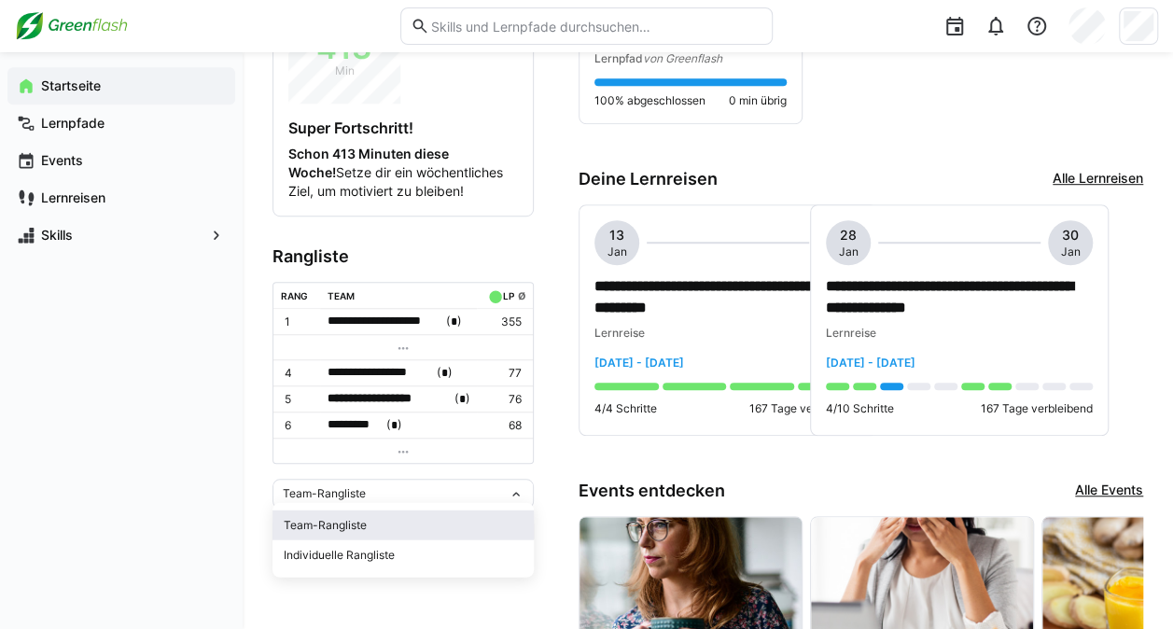
click at [386, 518] on div "Team-Rangliste" at bounding box center [403, 525] width 239 height 15
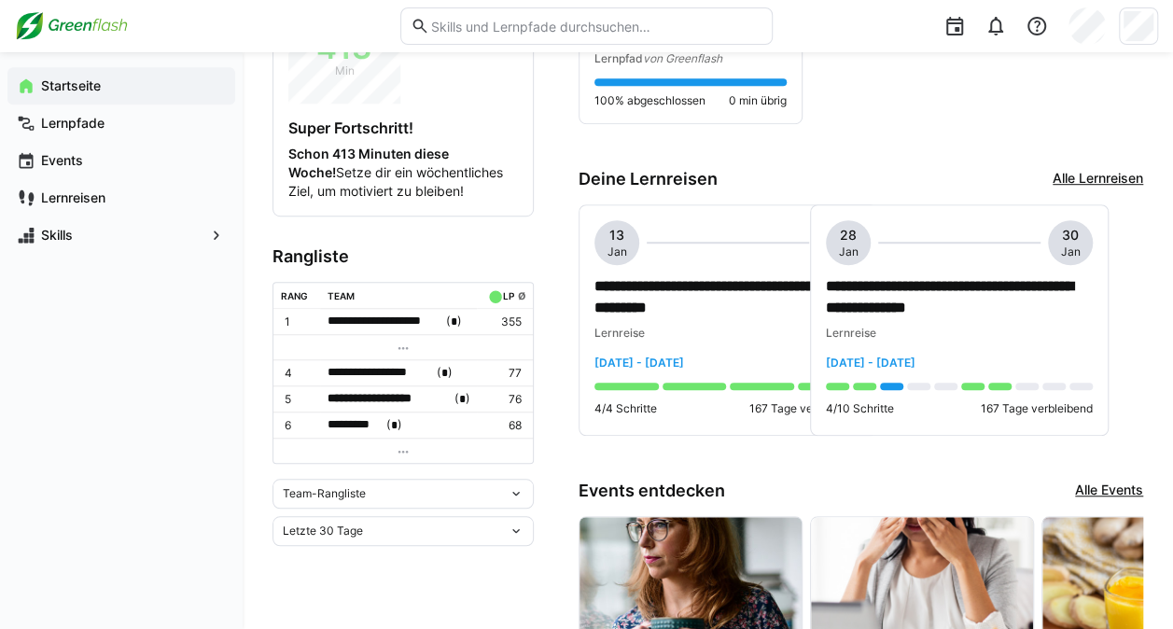
click at [522, 487] on eds-icon at bounding box center [516, 493] width 15 height 15
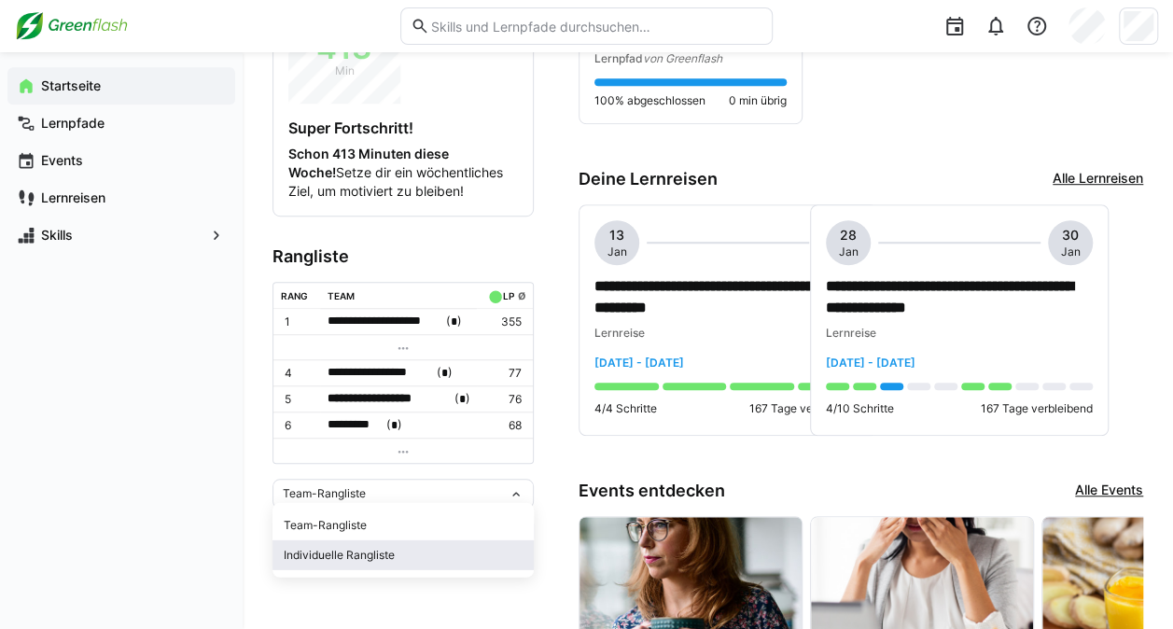
click at [407, 549] on div "Individuelle Rangliste" at bounding box center [403, 555] width 239 height 15
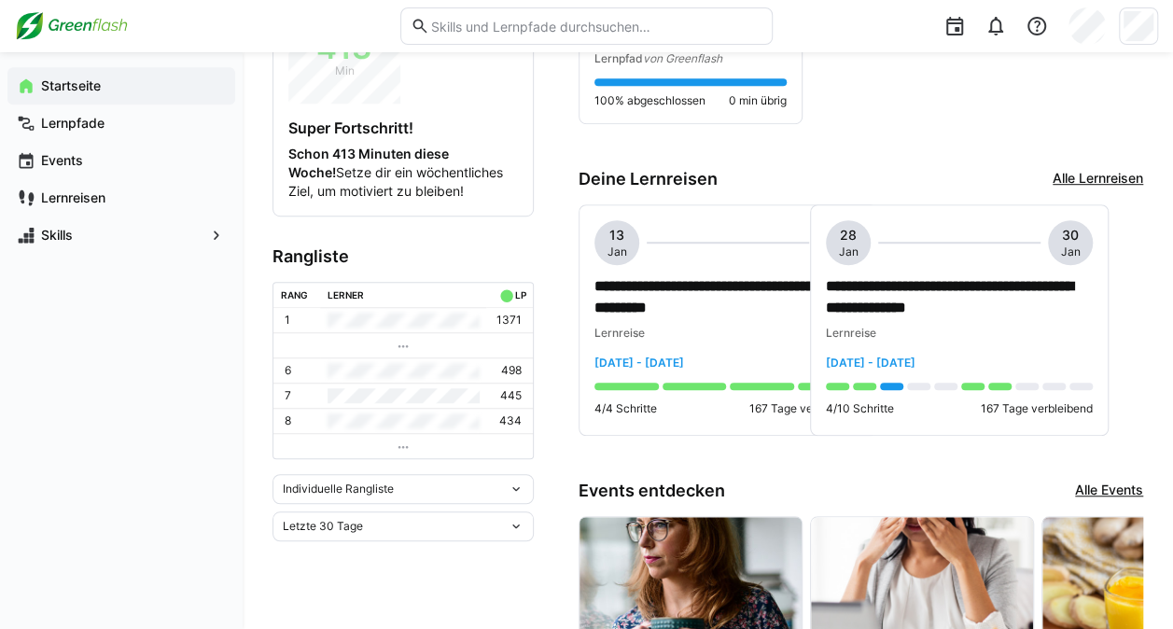
click at [516, 523] on eds-icon at bounding box center [516, 526] width 15 height 15
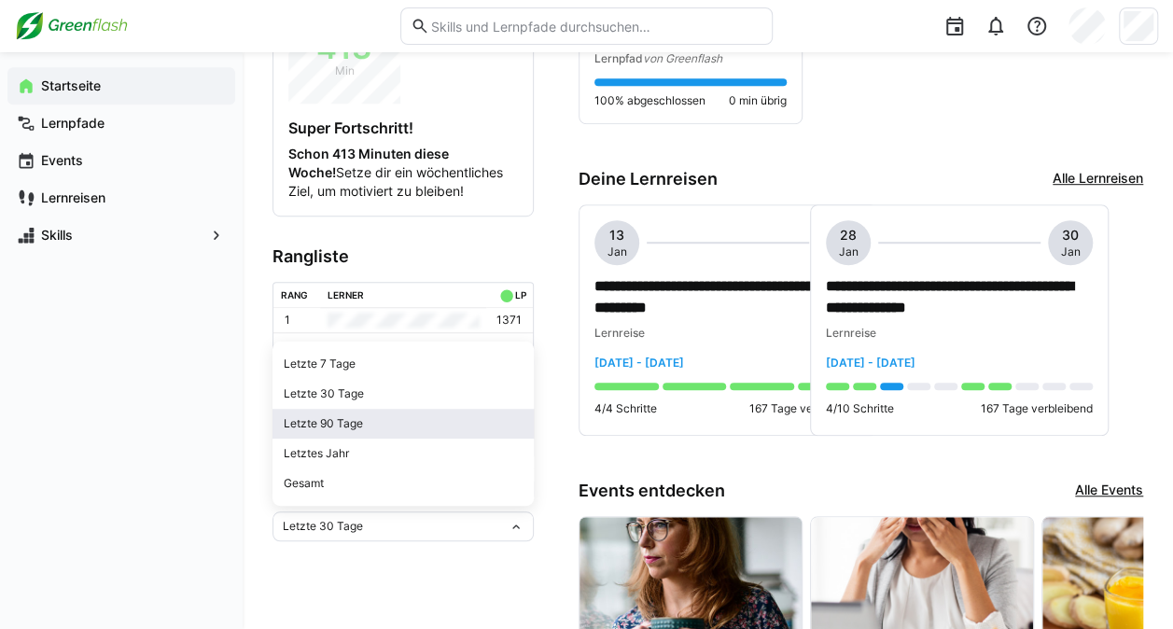
click at [405, 423] on div "Letzte 90 Tage" at bounding box center [403, 423] width 239 height 15
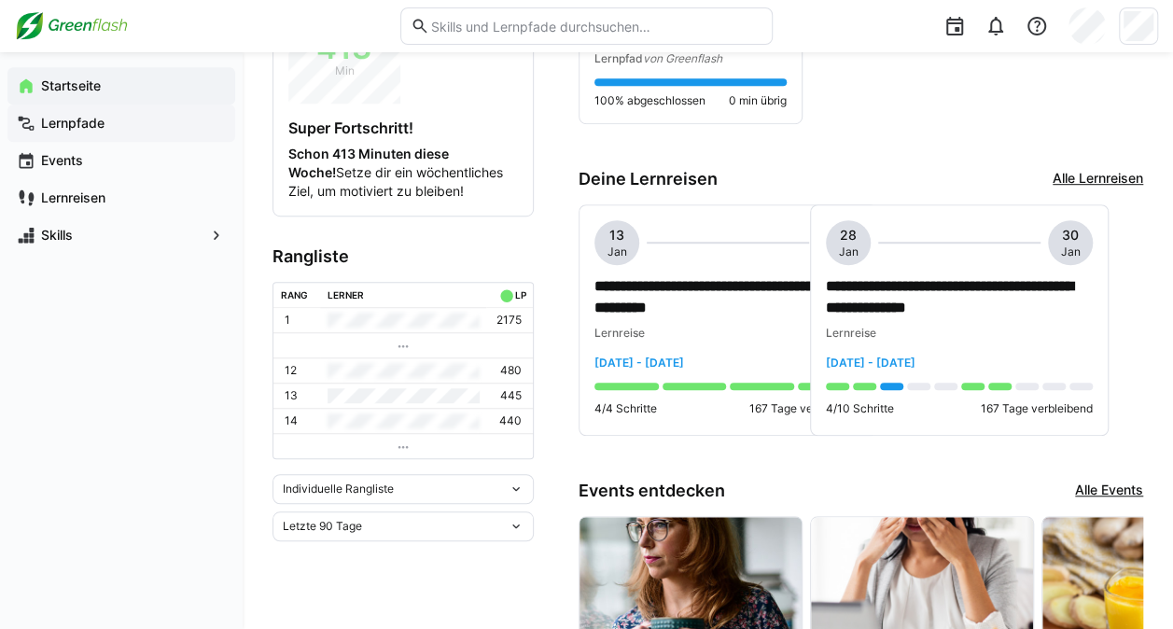
click at [0, 0] on app-navigation-label "Lernpfade" at bounding box center [0, 0] width 0 height 0
